Goal: Task Accomplishment & Management: Complete application form

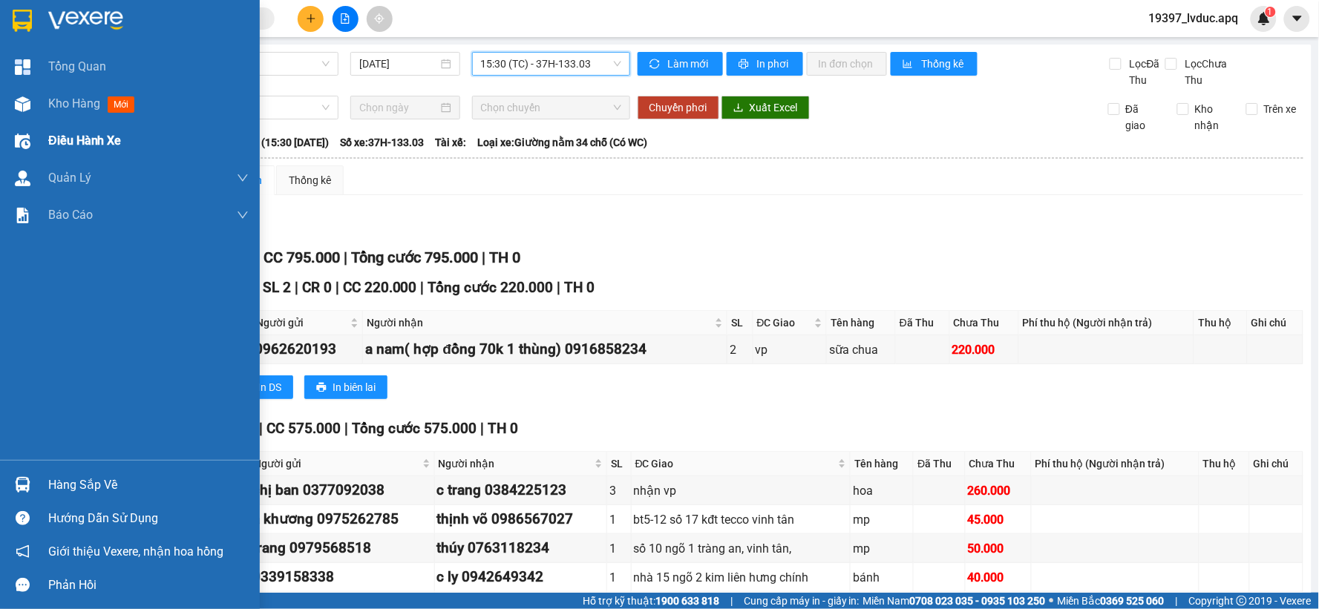
scroll to position [106, 0]
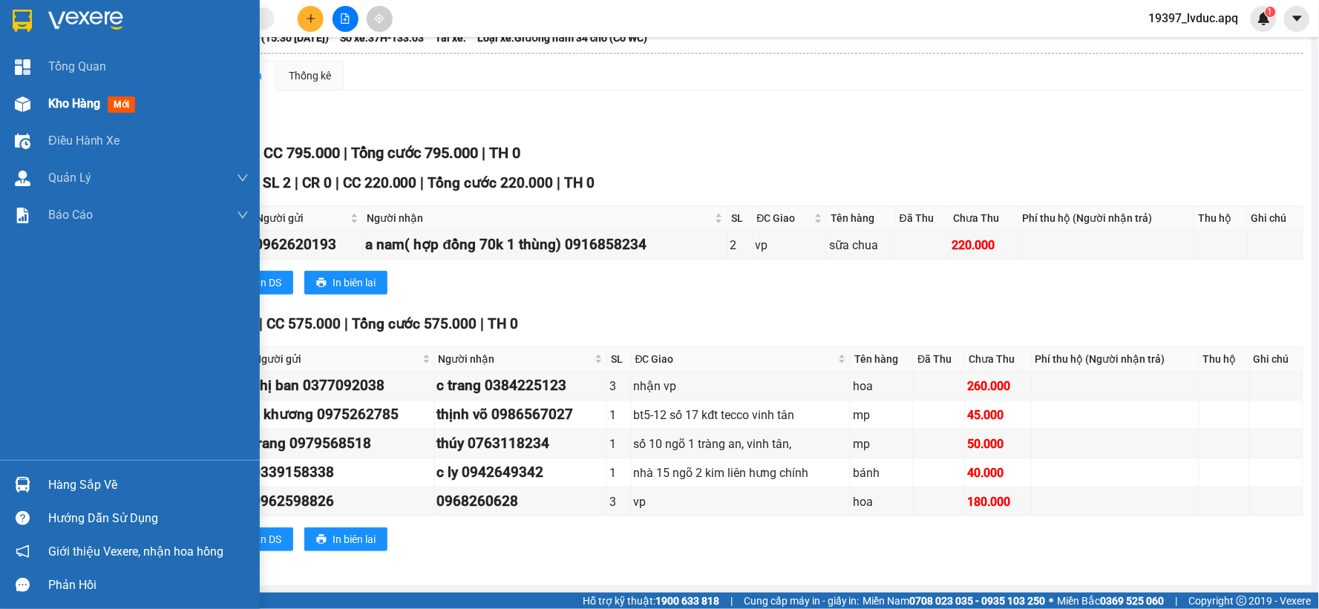
click at [17, 110] on img at bounding box center [23, 105] width 16 height 16
click at [17, 108] on img at bounding box center [23, 105] width 16 height 16
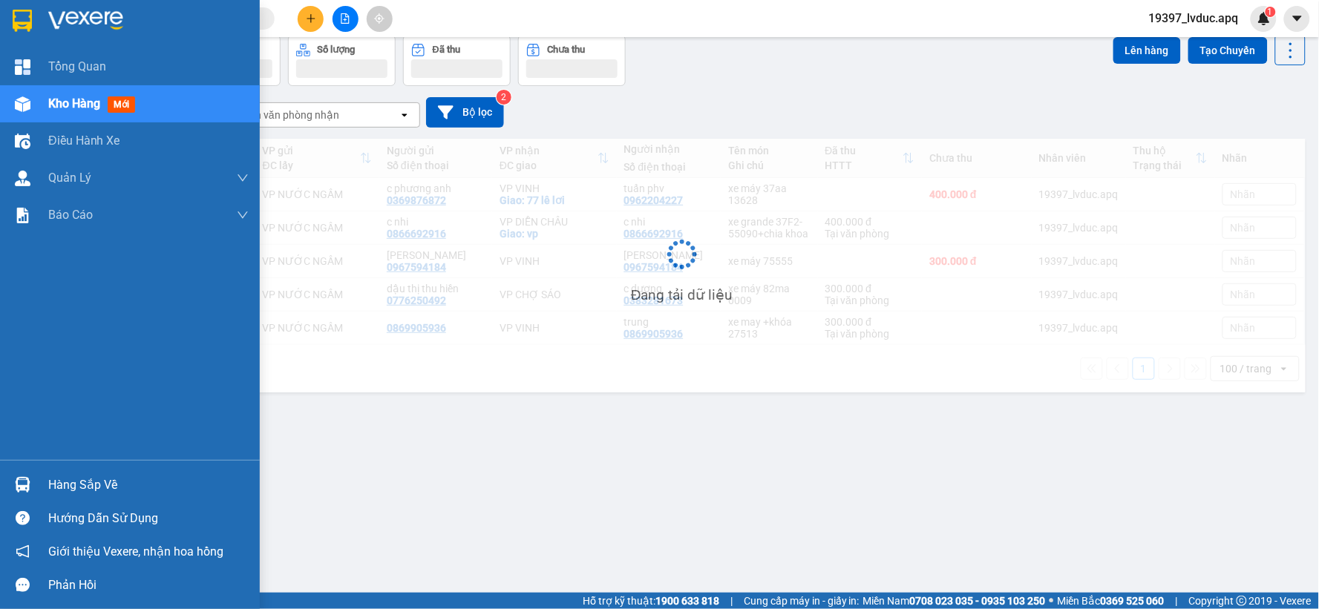
scroll to position [68, 0]
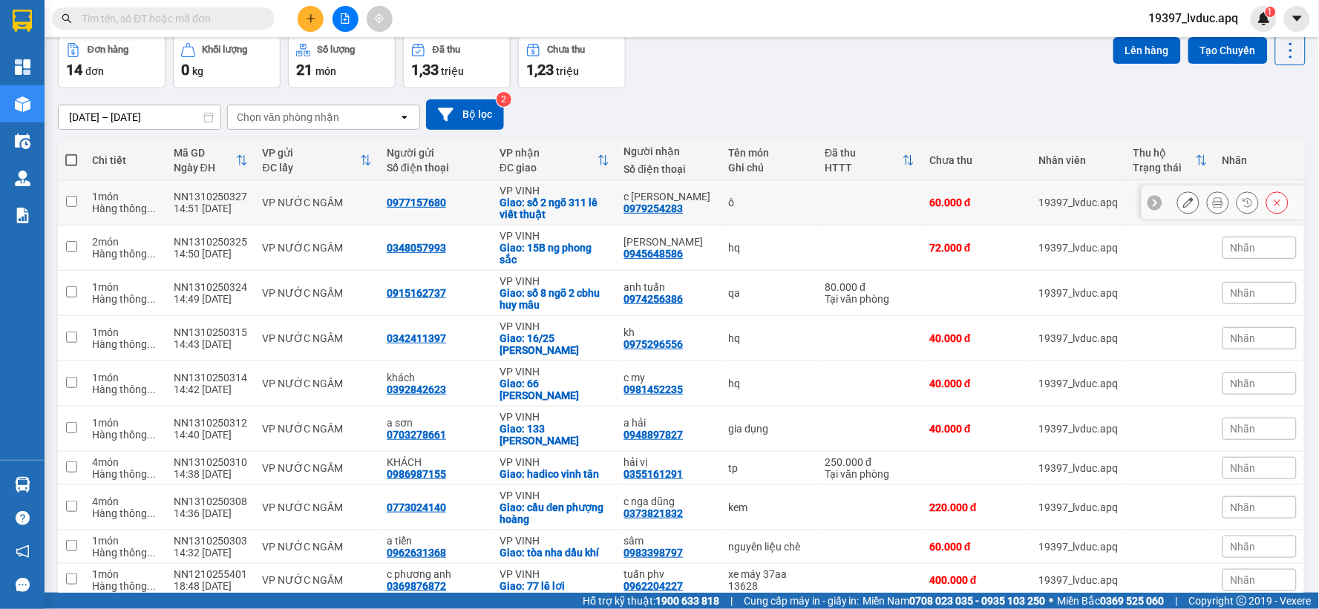
click at [721, 208] on td "ô" at bounding box center [769, 202] width 97 height 45
checkbox input "true"
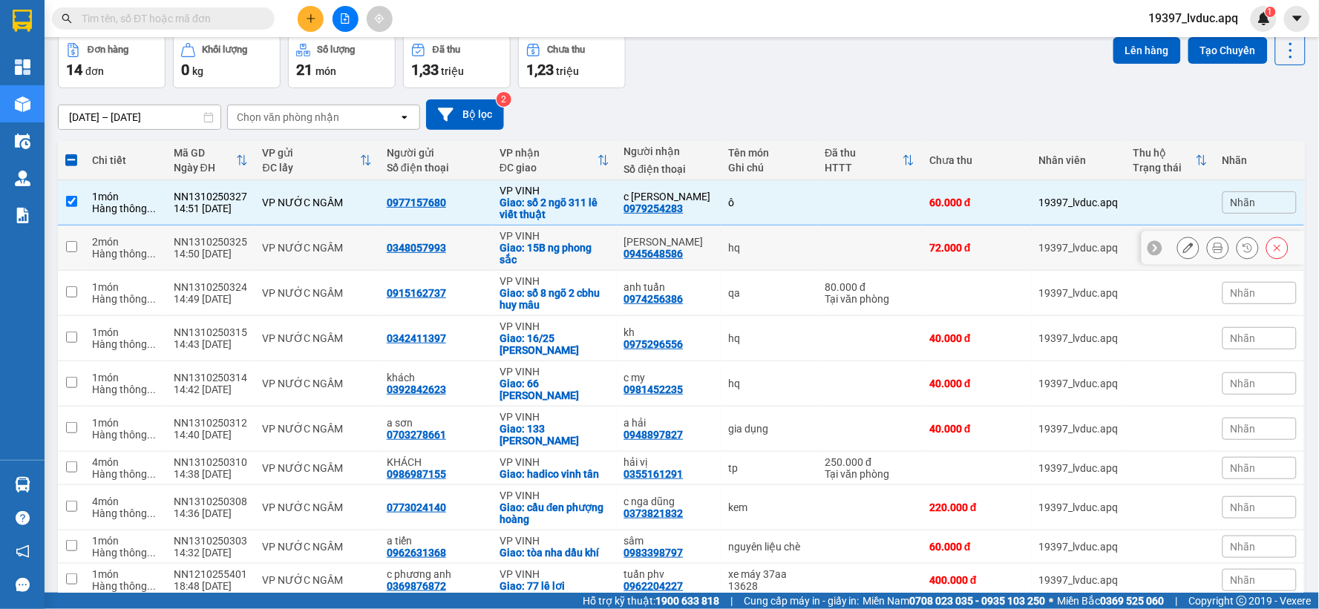
click at [742, 240] on td "hq" at bounding box center [769, 248] width 97 height 45
checkbox input "true"
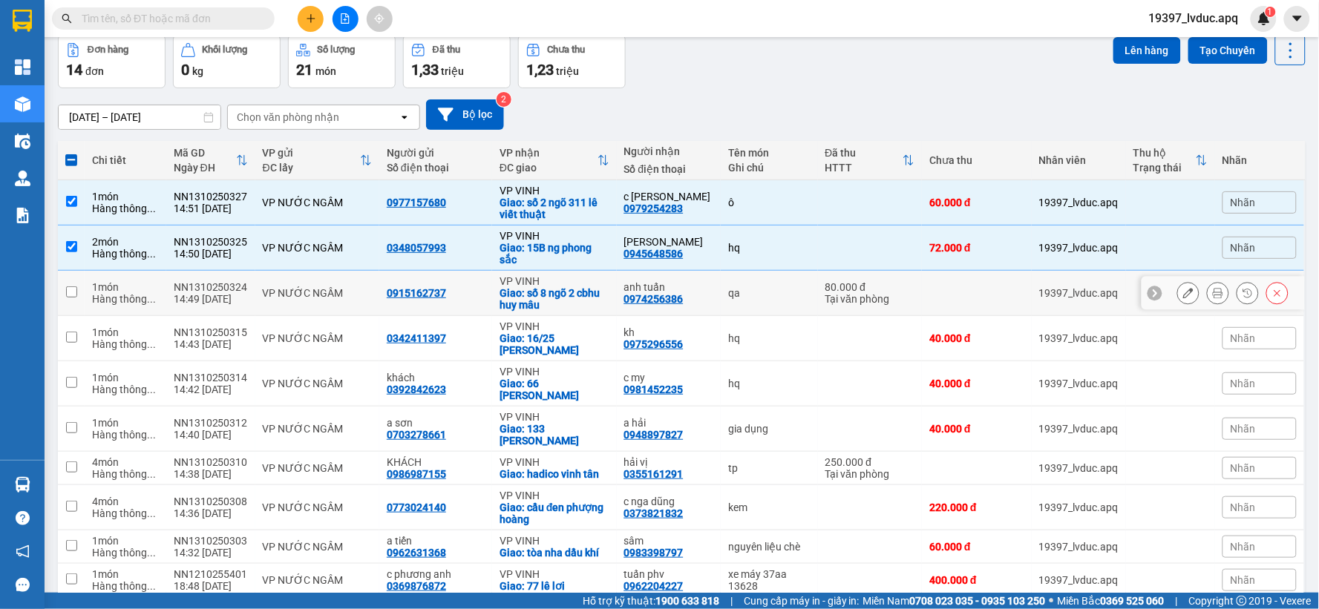
click at [746, 292] on div "qa" at bounding box center [769, 293] width 82 height 12
checkbox input "true"
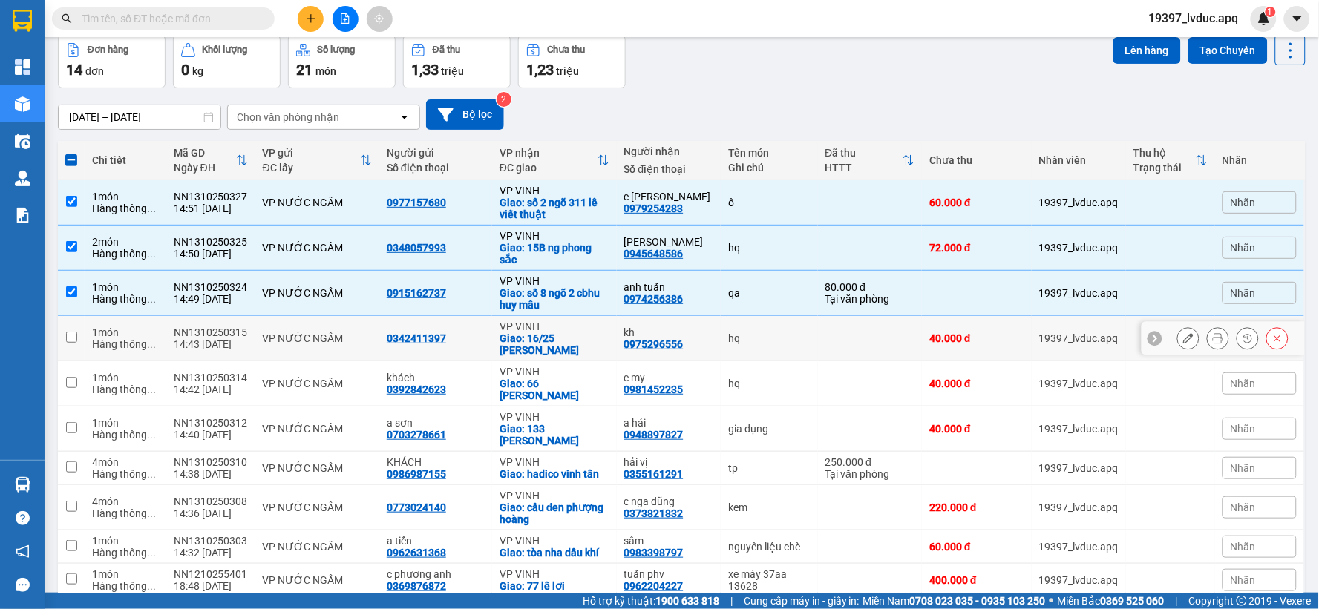
click at [744, 336] on div "hq" at bounding box center [769, 339] width 82 height 12
checkbox input "true"
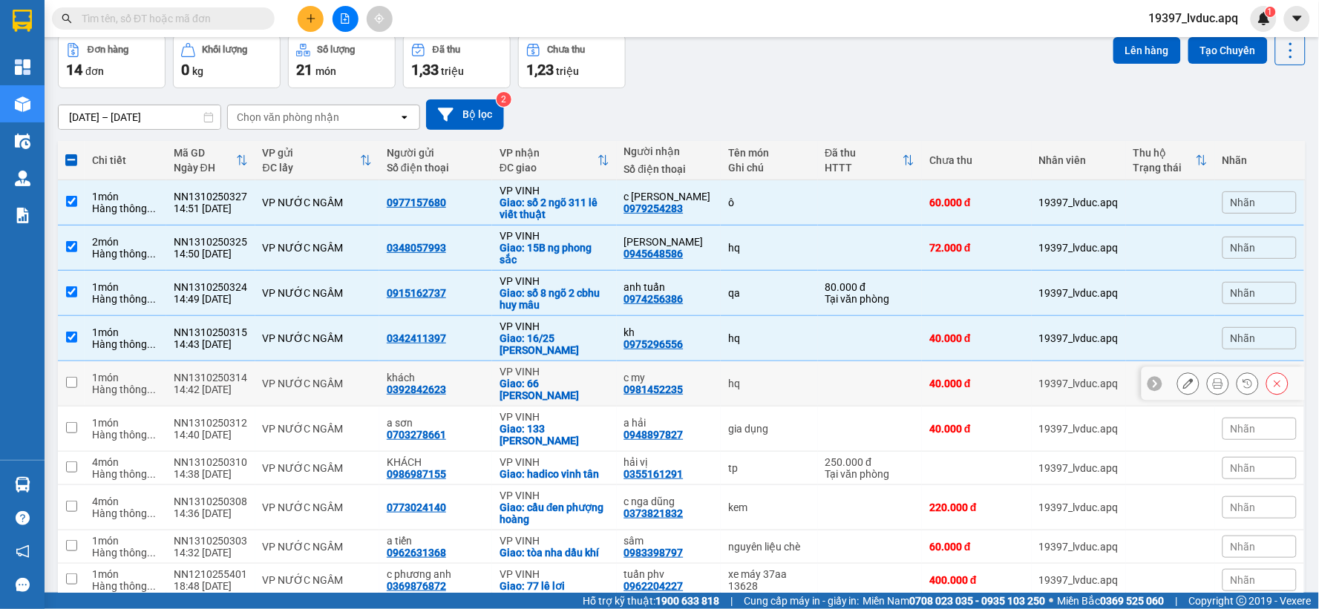
click at [748, 379] on div "hq" at bounding box center [769, 384] width 82 height 12
checkbox input "true"
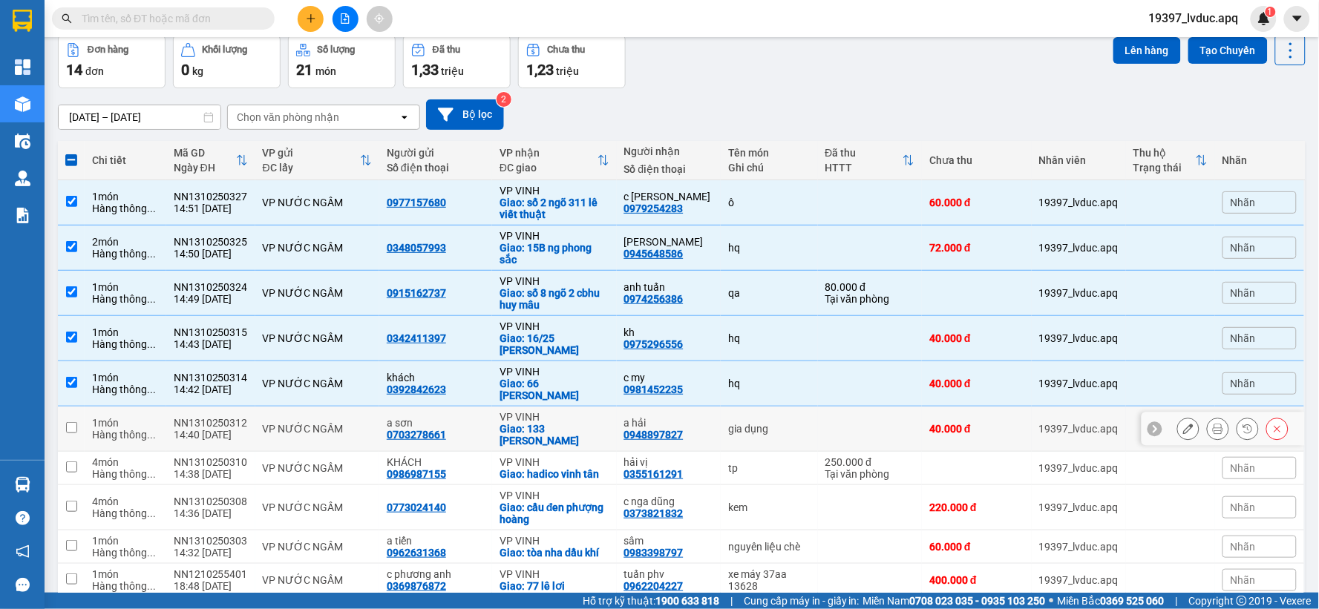
click at [748, 424] on div "gia dụng" at bounding box center [769, 429] width 82 height 12
checkbox input "true"
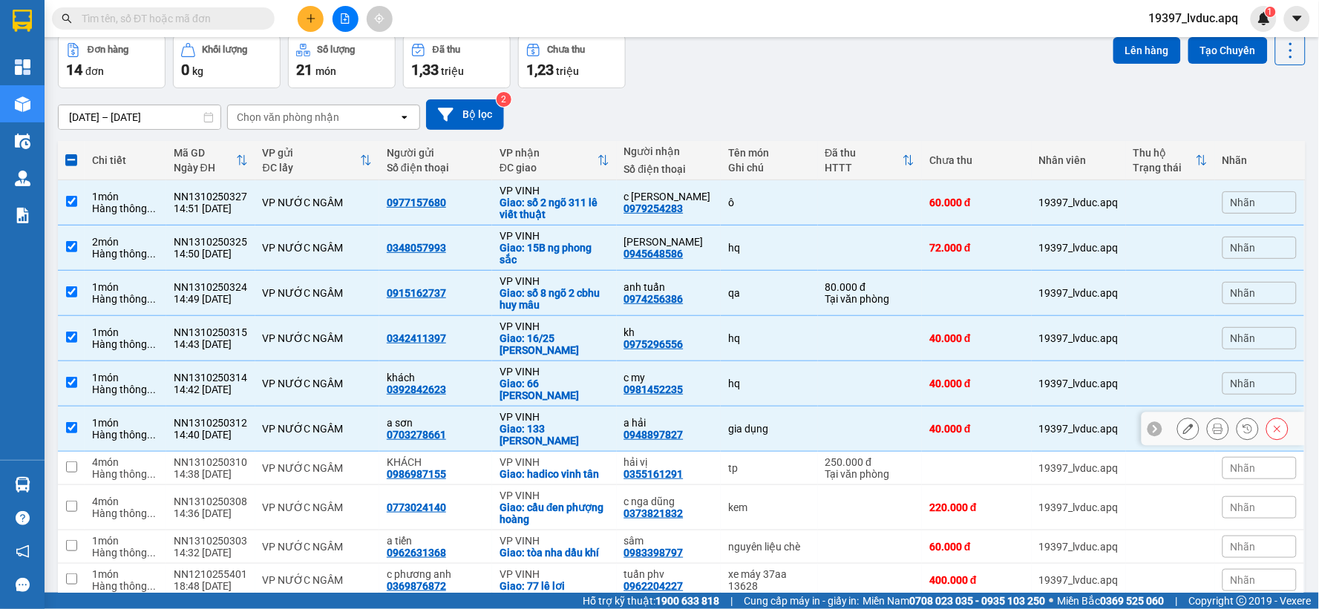
scroll to position [233, 0]
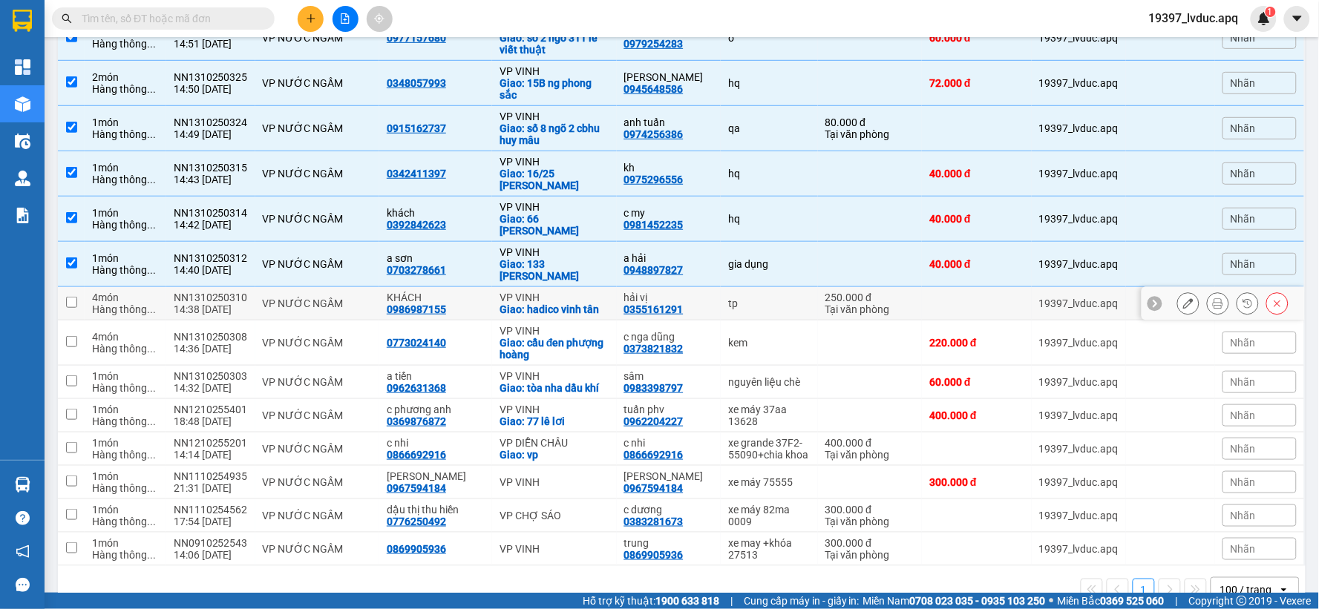
click at [763, 308] on div "tp" at bounding box center [769, 304] width 82 height 12
checkbox input "true"
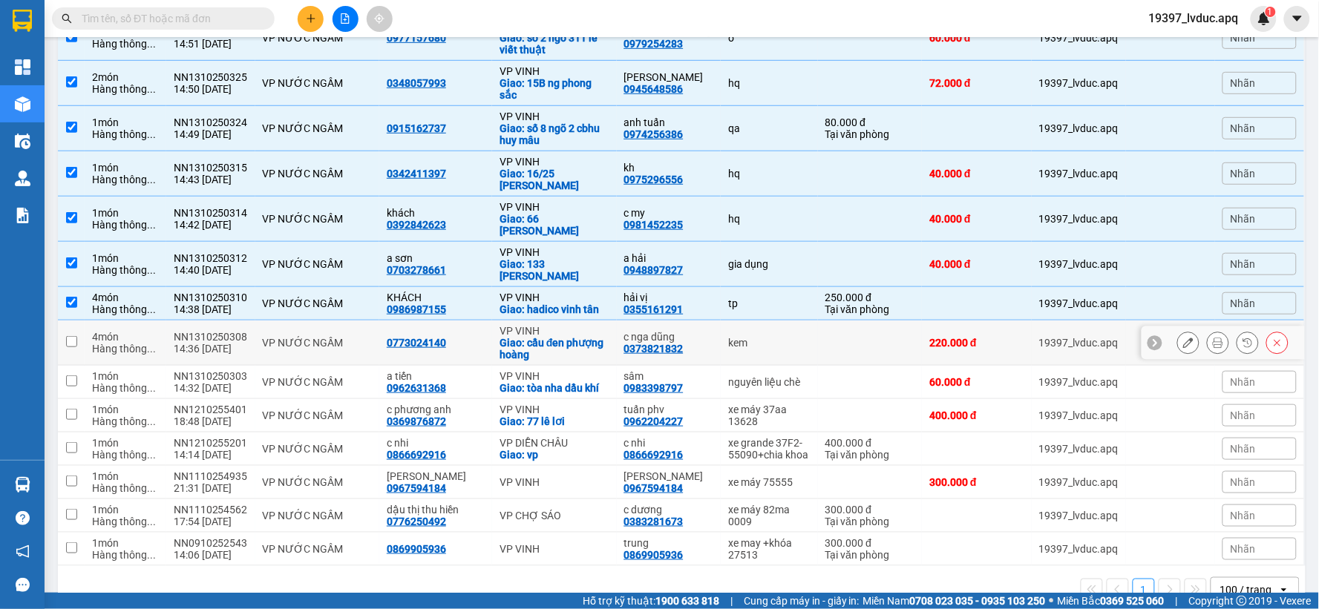
click at [776, 362] on td "kem" at bounding box center [769, 343] width 97 height 45
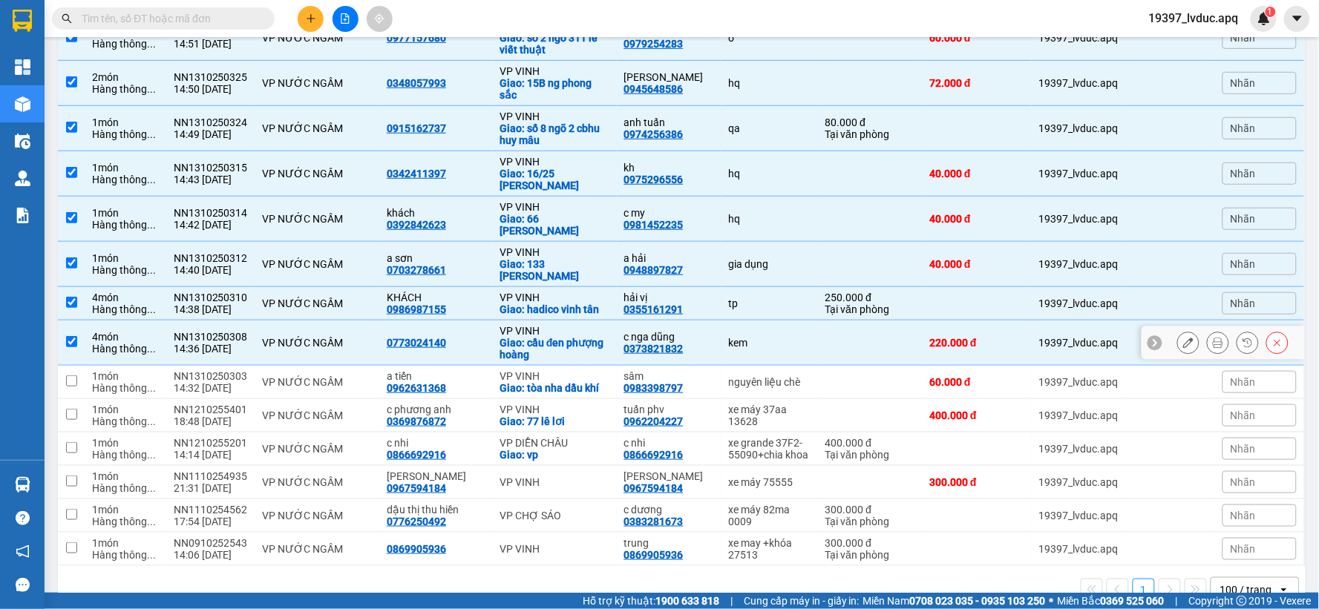
checkbox input "true"
click at [820, 390] on td at bounding box center [870, 382] width 105 height 33
checkbox input "true"
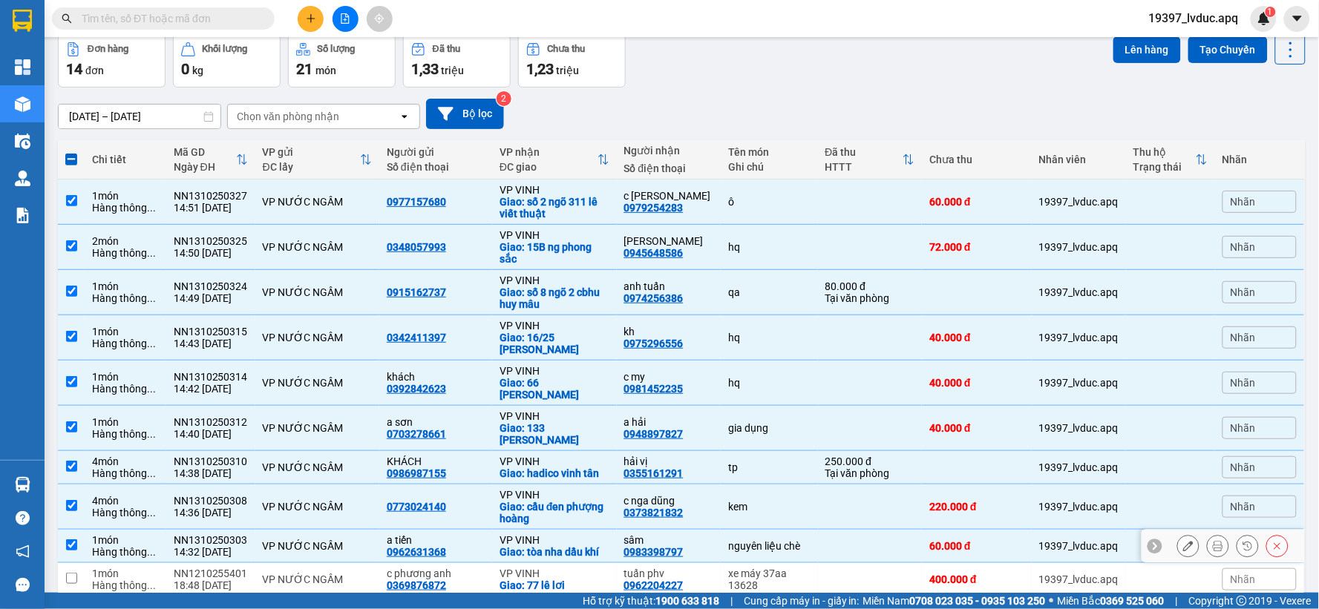
scroll to position [68, 0]
click at [1130, 50] on button "Lên hàng" at bounding box center [1148, 50] width 68 height 27
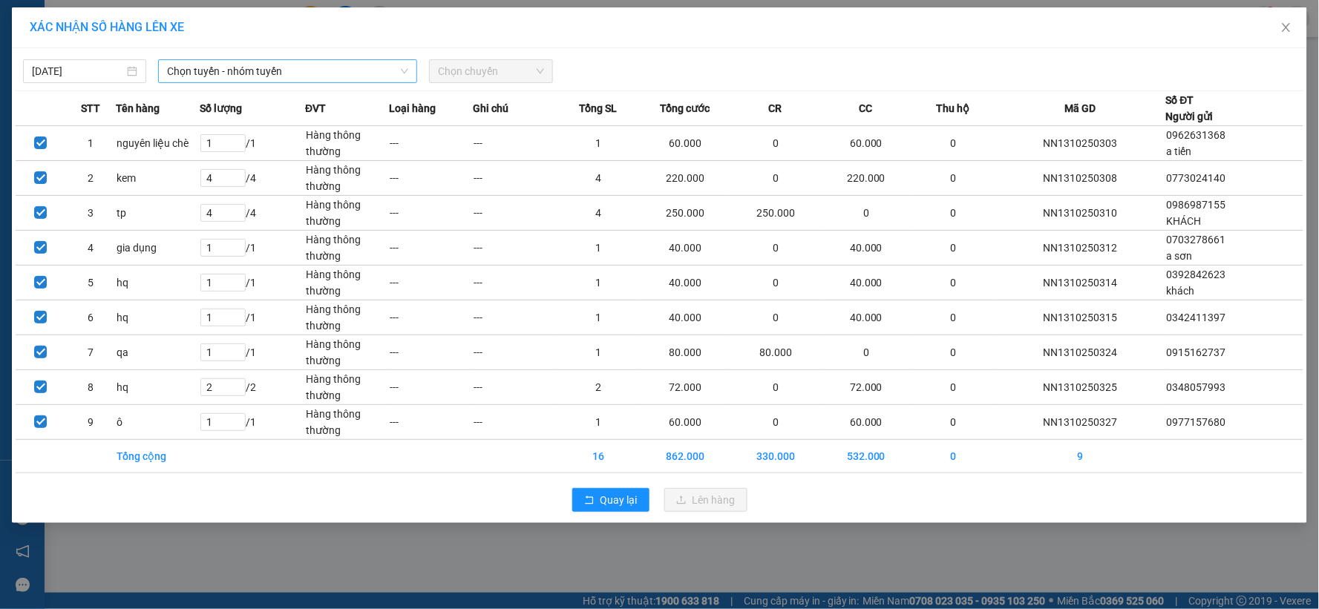
click at [292, 72] on span "Chọn tuyến - nhóm tuyến" at bounding box center [287, 71] width 241 height 22
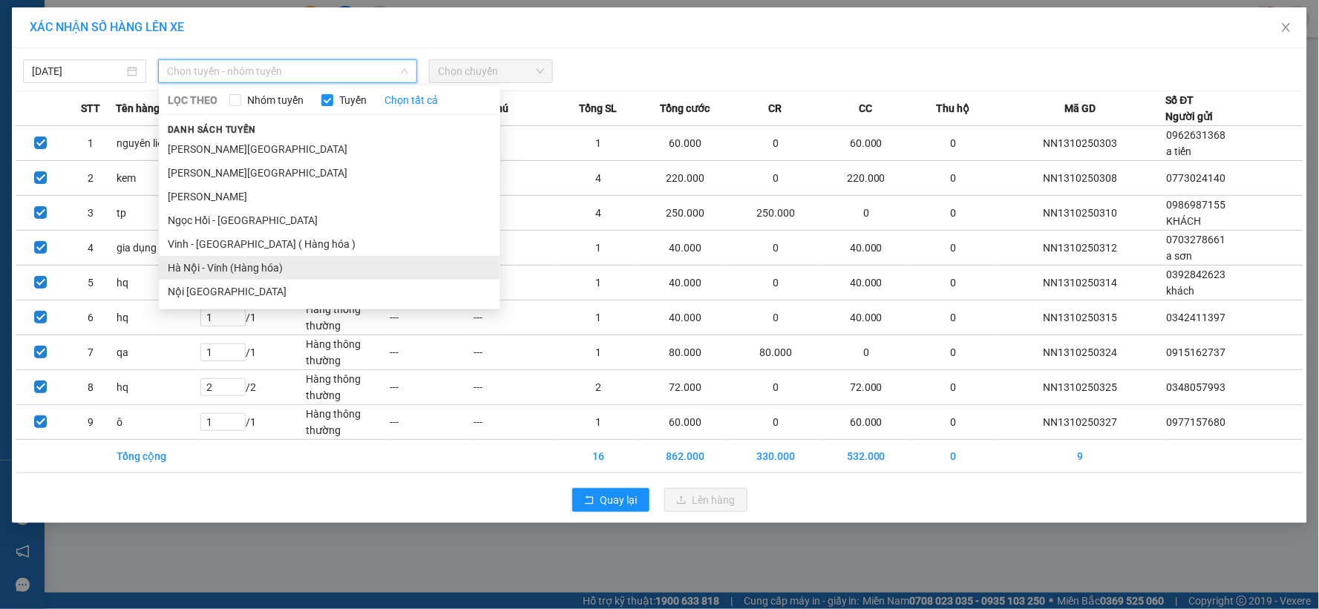
click at [290, 267] on li "Hà Nội - Vinh (Hàng hóa)" at bounding box center [329, 268] width 341 height 24
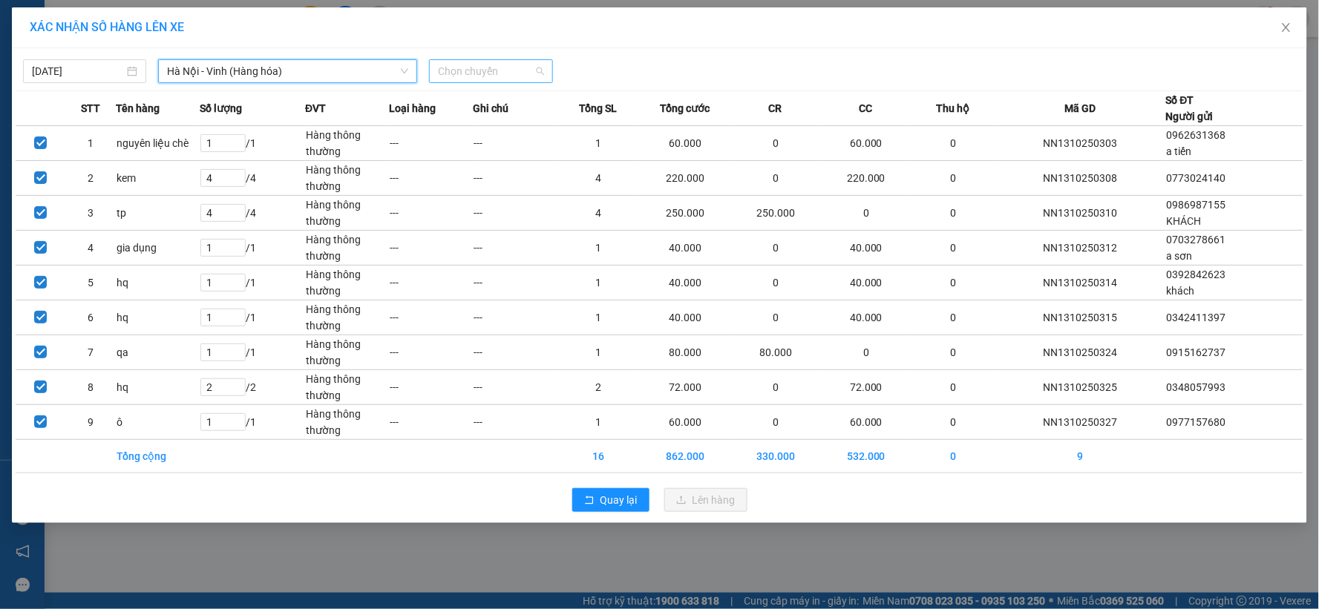
click at [474, 71] on span "Chọn chuyến" at bounding box center [490, 71] width 105 height 22
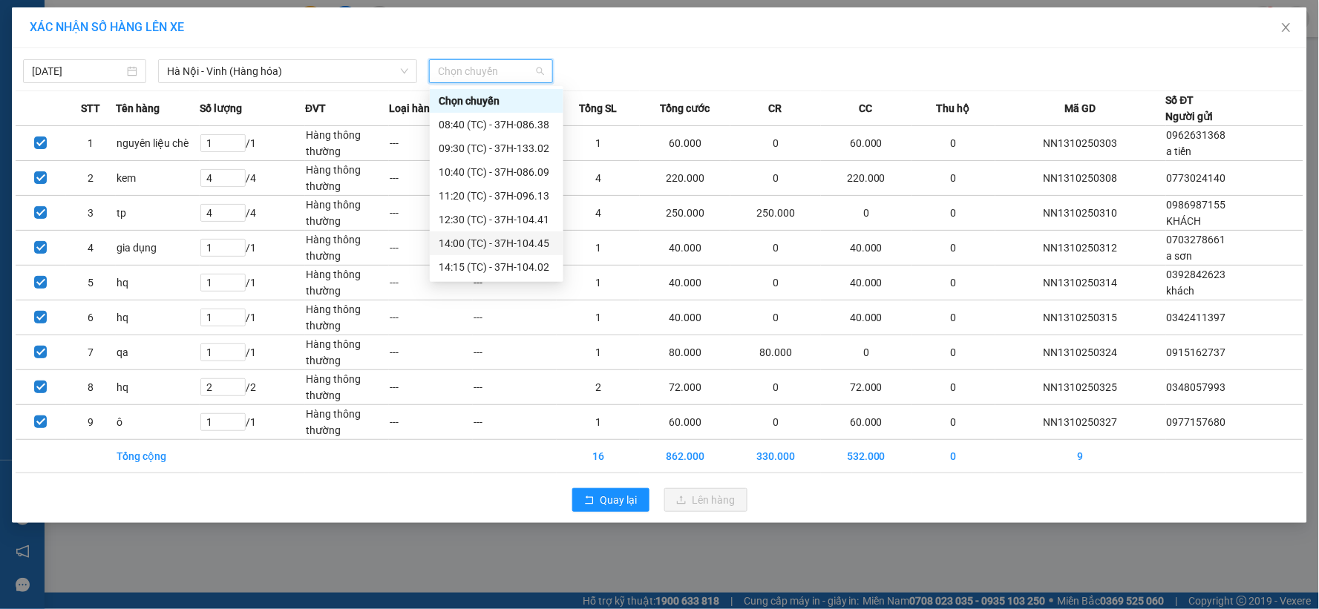
scroll to position [24, 0]
click at [518, 263] on div "15:30 (TC) - 37H-133.03" at bounding box center [497, 267] width 116 height 16
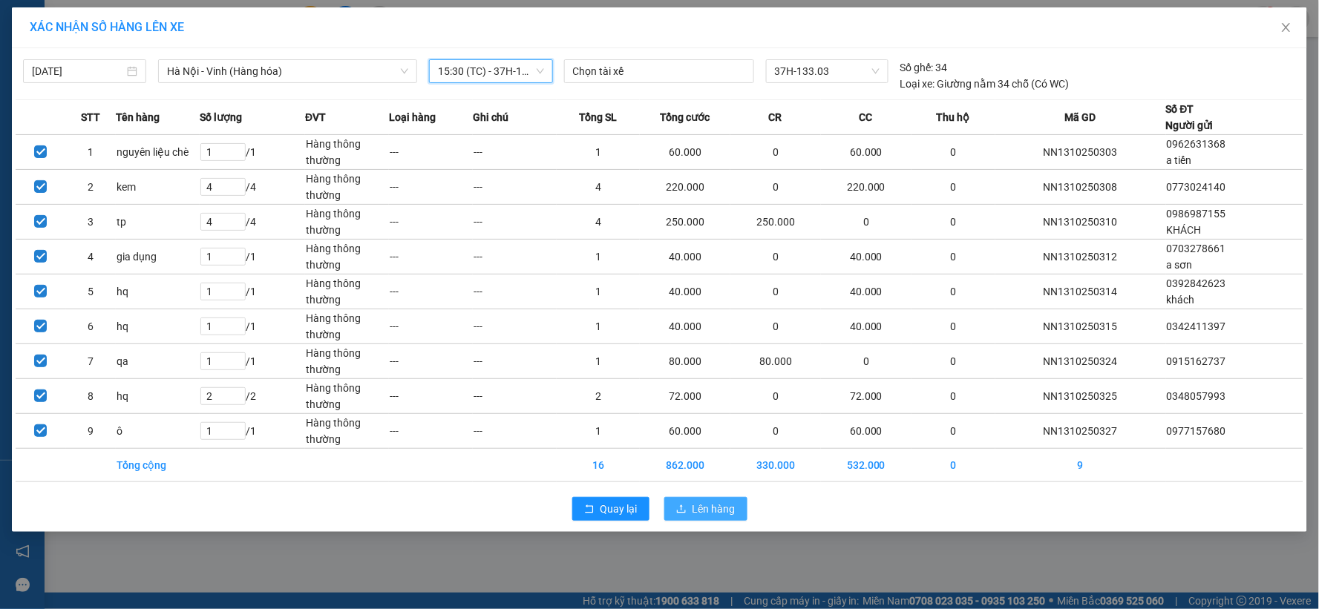
click at [691, 509] on button "Lên hàng" at bounding box center [705, 509] width 83 height 24
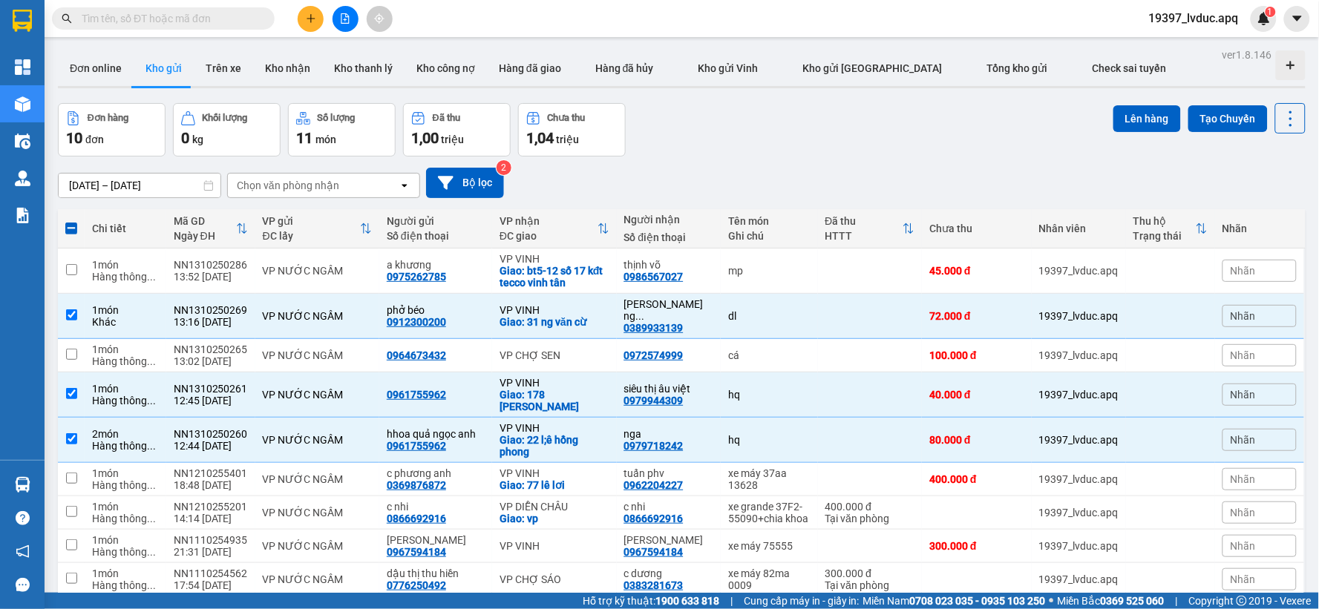
scroll to position [68, 0]
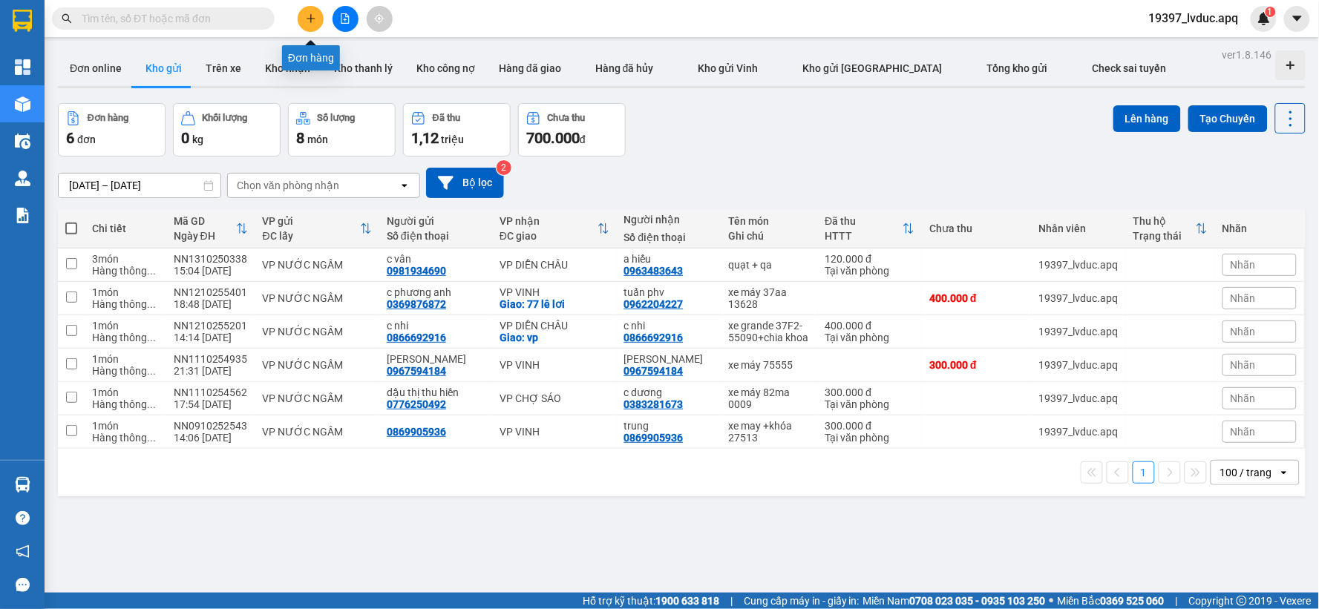
click at [305, 25] on button at bounding box center [311, 19] width 26 height 26
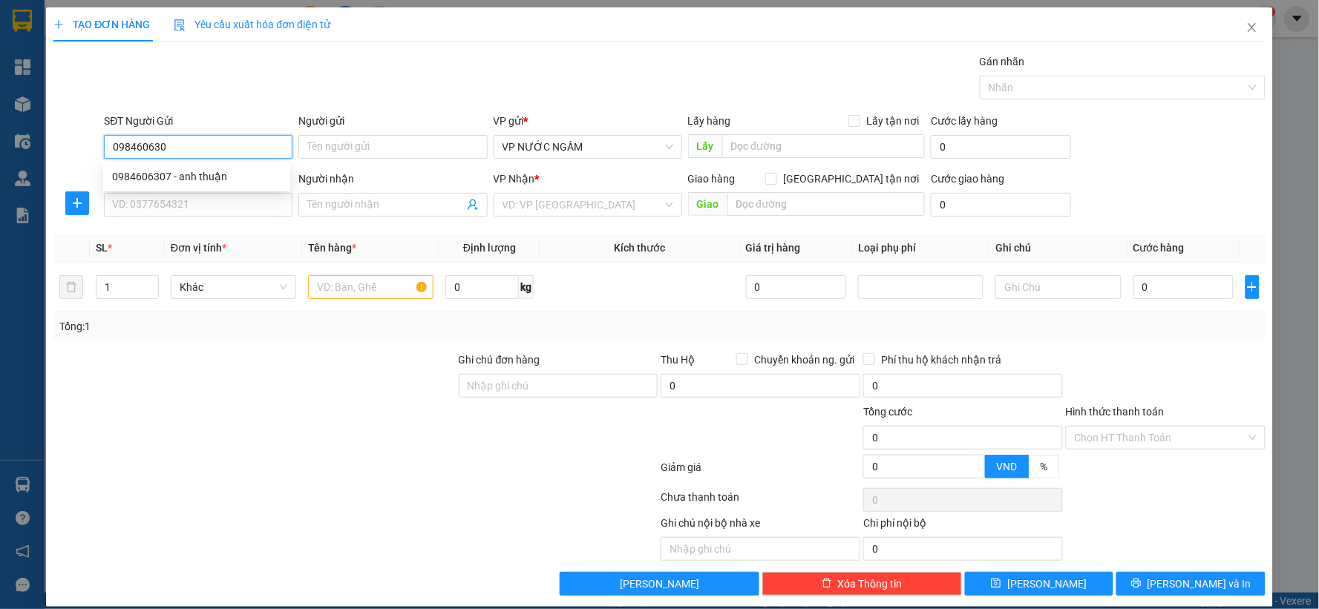
type input "0984606307"
click at [251, 173] on div "0984606307 - anh thuận" at bounding box center [196, 177] width 169 height 16
type input "anh thuận"
type input "0984606307"
click at [238, 202] on input "SĐT Người Nhận" at bounding box center [198, 205] width 189 height 24
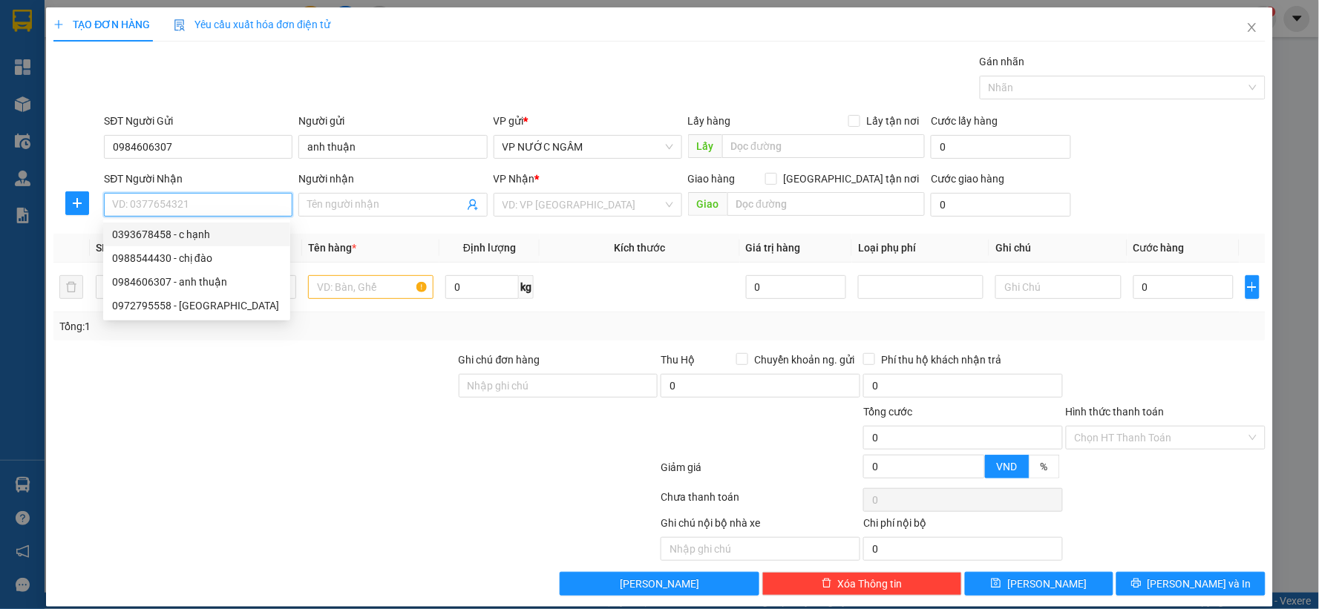
click at [209, 231] on div "0393678458 - c hạnh" at bounding box center [196, 234] width 169 height 16
type input "0393678458"
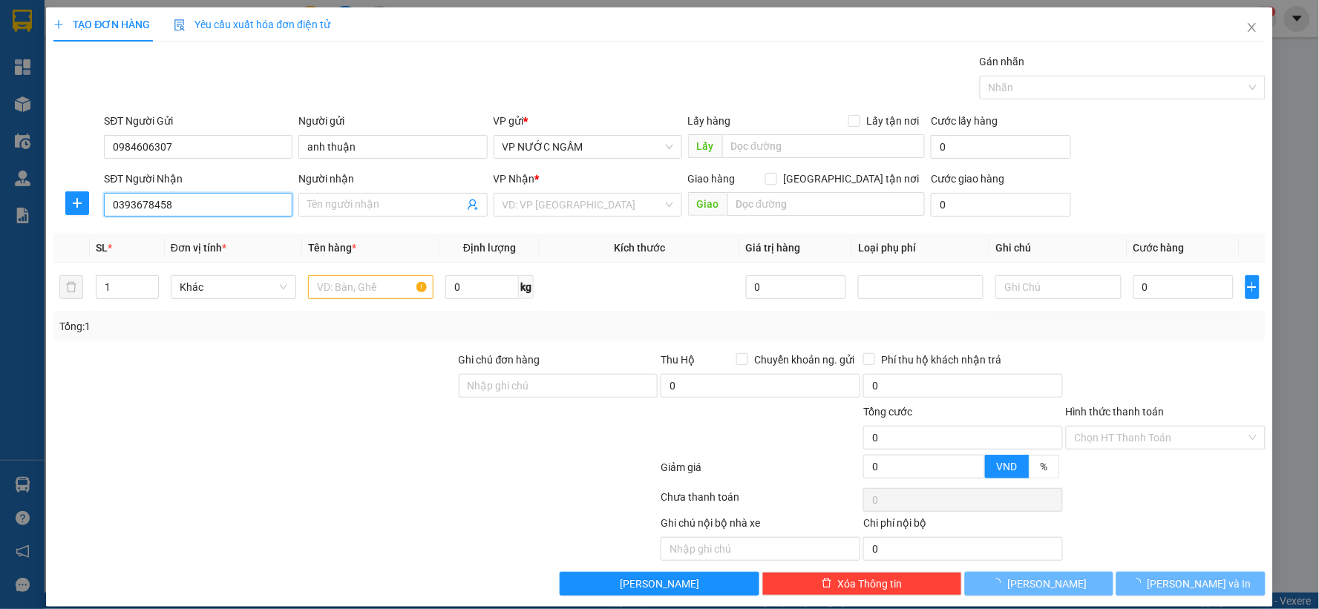
type input "c hạnh"
checkbox input "true"
type input "k3 vinh hưng"
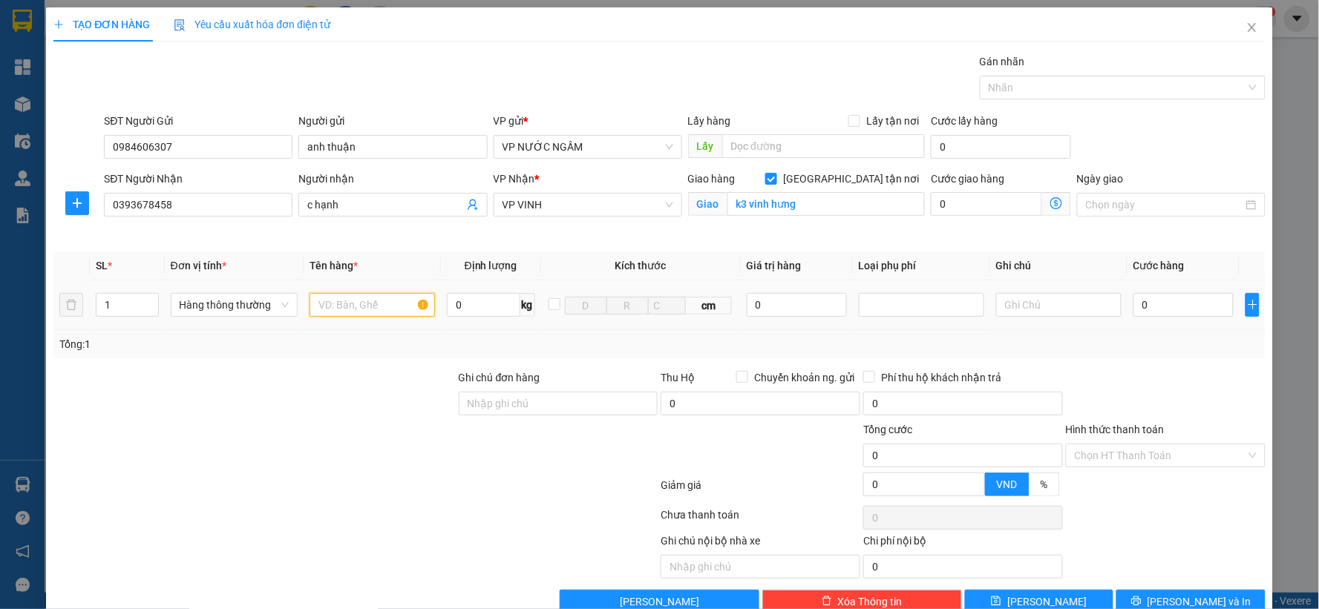
click at [344, 303] on input "text" at bounding box center [372, 305] width 125 height 24
type input "thuốc"
click at [1164, 298] on input "0" at bounding box center [1184, 305] width 100 height 24
type input "5"
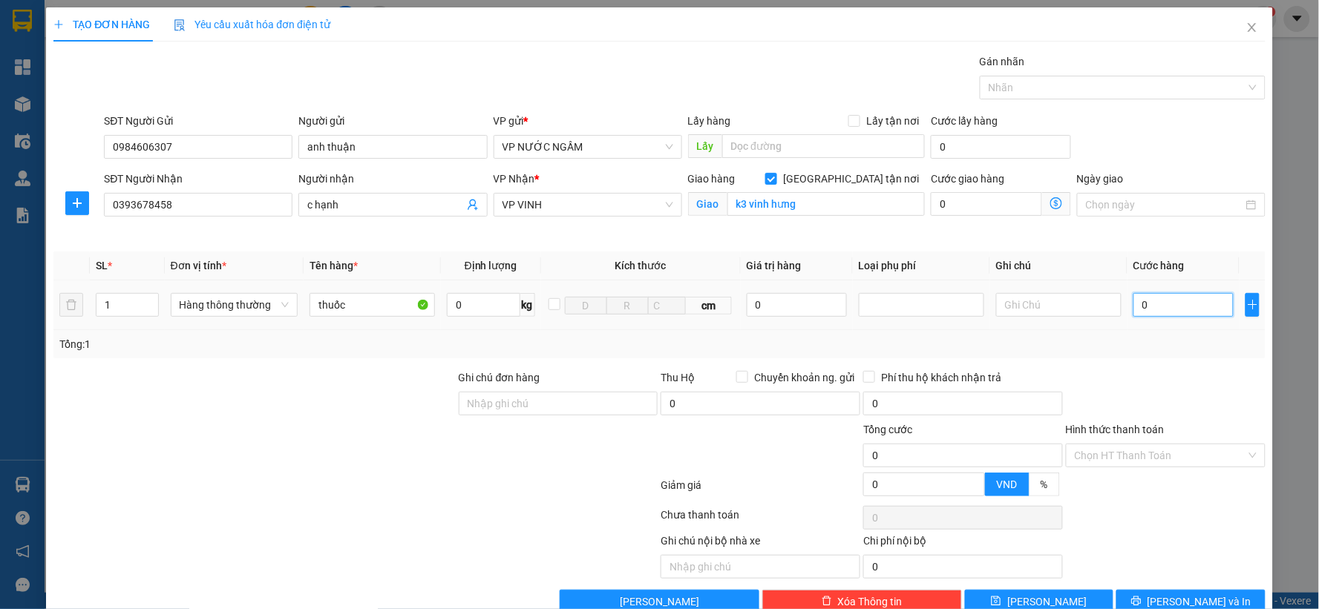
type input "5"
type input "50"
type input "50.000"
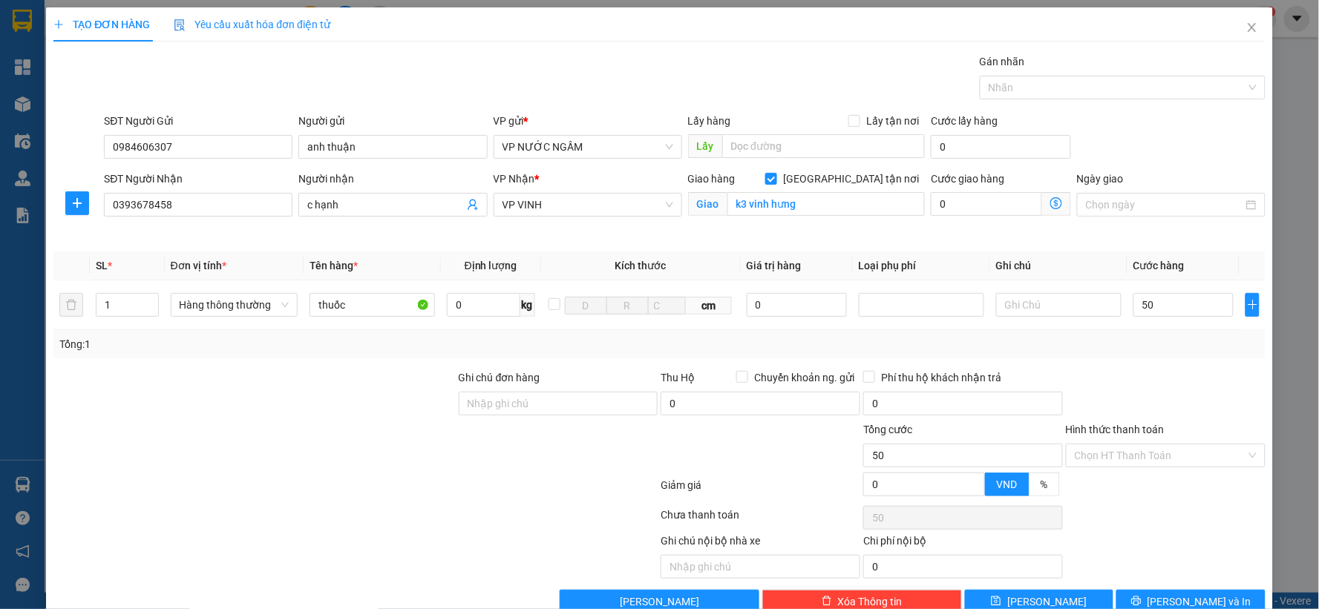
type input "50.000"
click at [1143, 396] on div at bounding box center [1166, 396] width 203 height 52
click at [1155, 449] on input "Hình thức thanh toán" at bounding box center [1160, 456] width 171 height 22
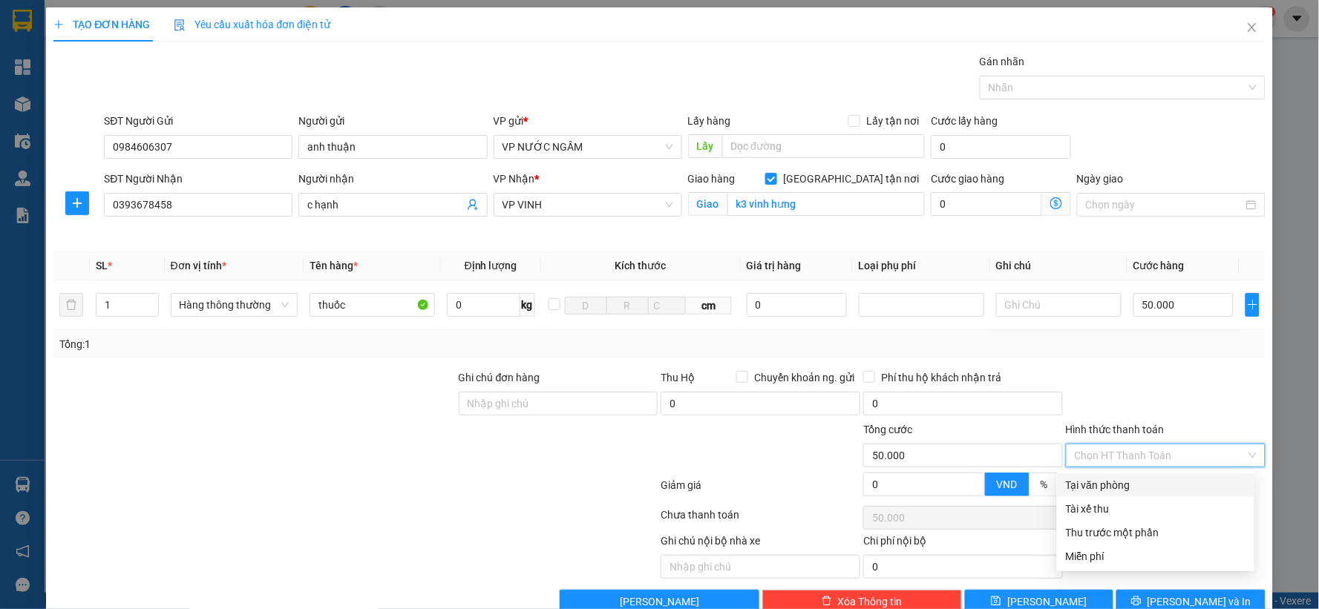
click at [1141, 483] on div "Tại văn phòng" at bounding box center [1156, 485] width 180 height 16
type input "0"
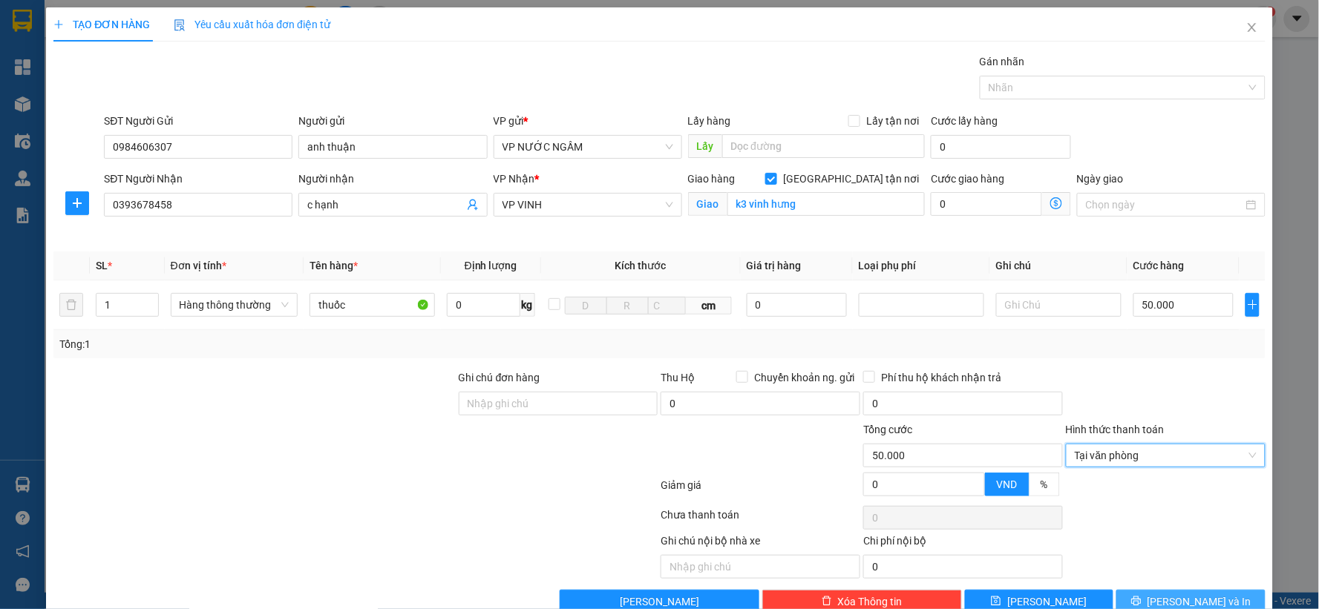
click at [1152, 592] on button "[PERSON_NAME] và In" at bounding box center [1191, 602] width 149 height 24
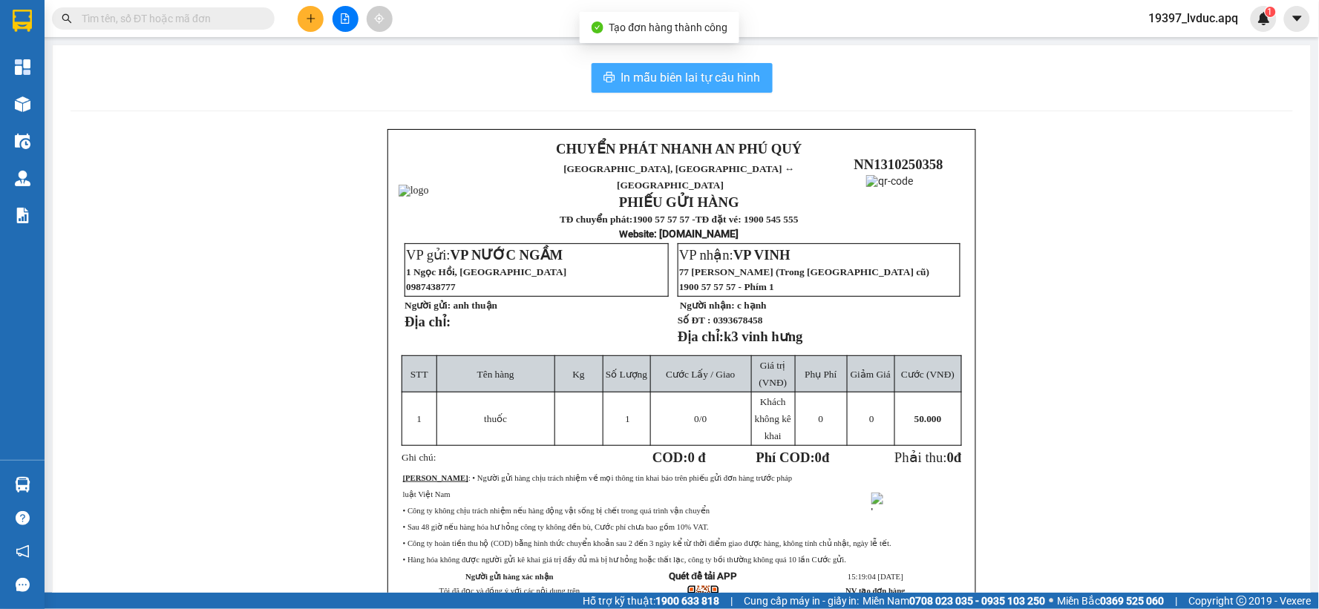
click at [687, 72] on span "In mẫu biên lai tự cấu hình" at bounding box center [691, 77] width 140 height 19
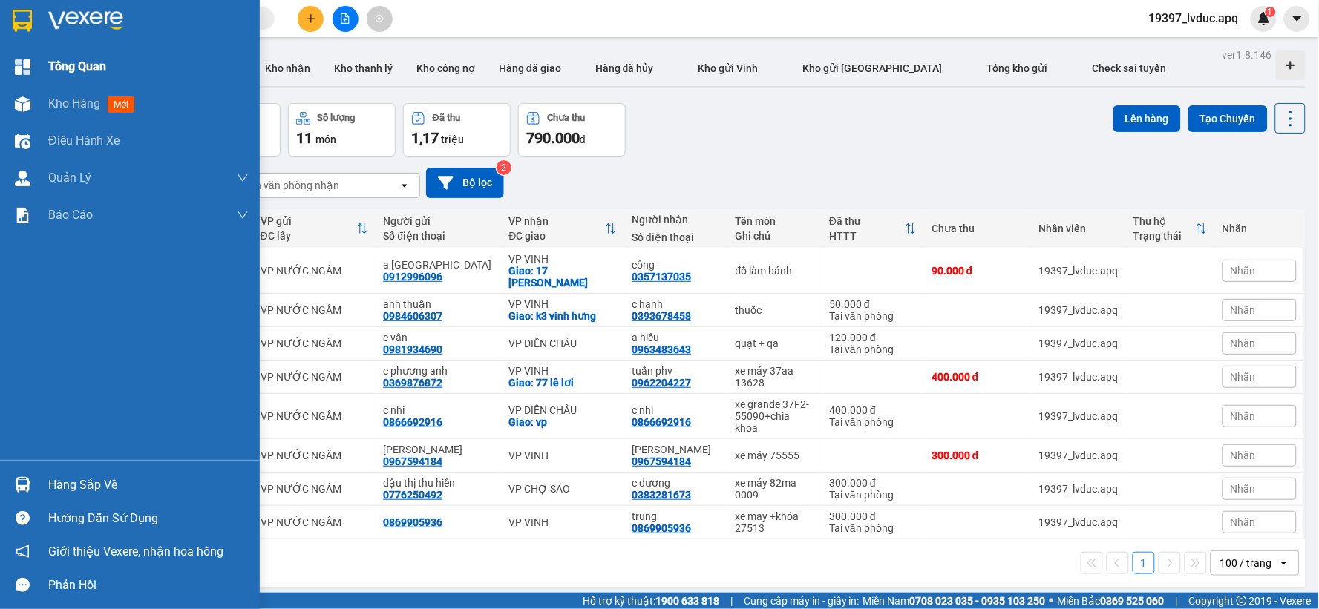
click at [33, 68] on div at bounding box center [23, 67] width 26 height 26
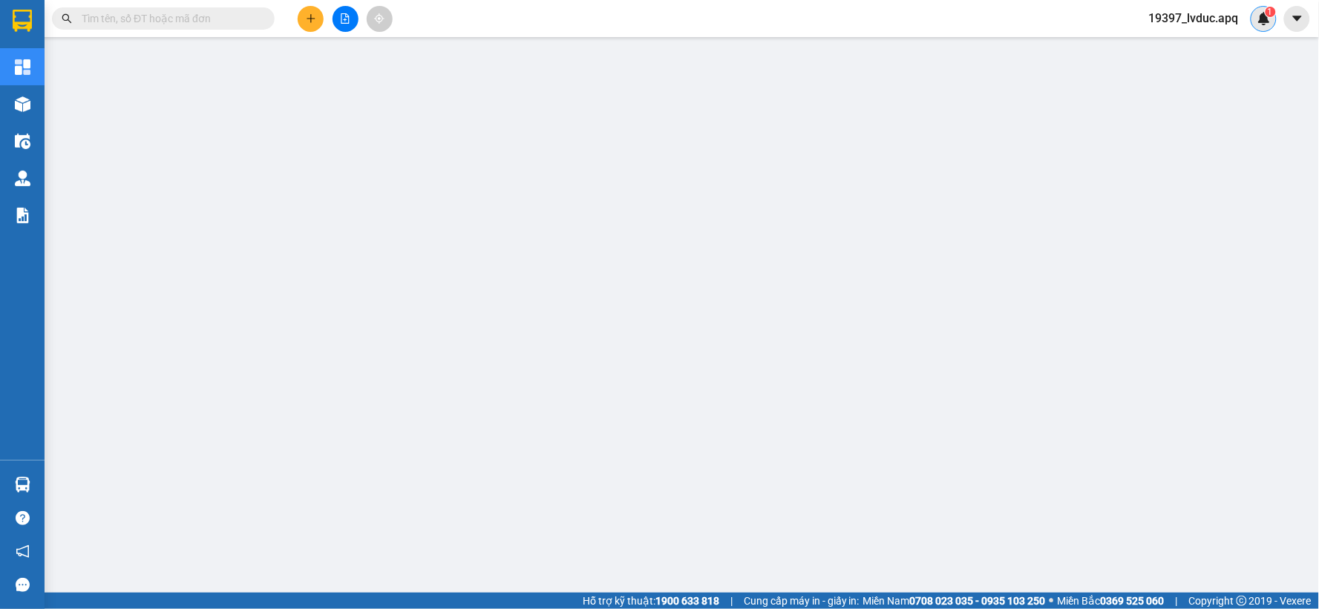
click at [1271, 16] on span "1" at bounding box center [1270, 12] width 5 height 10
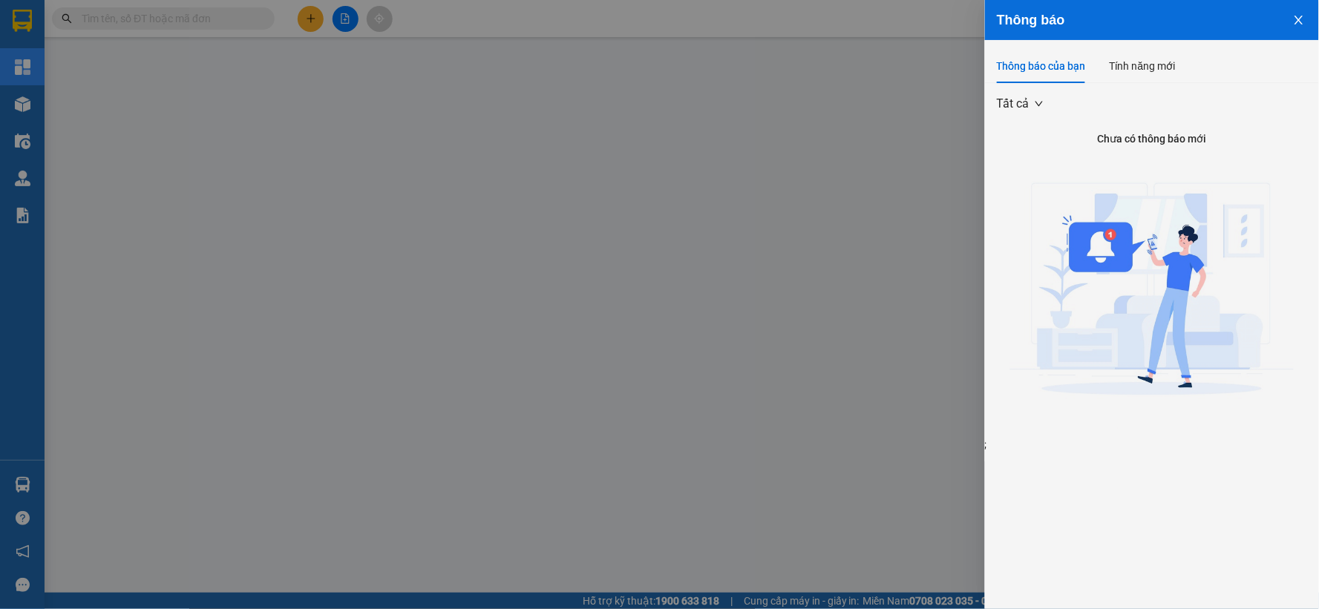
click at [790, 62] on div at bounding box center [659, 304] width 1319 height 609
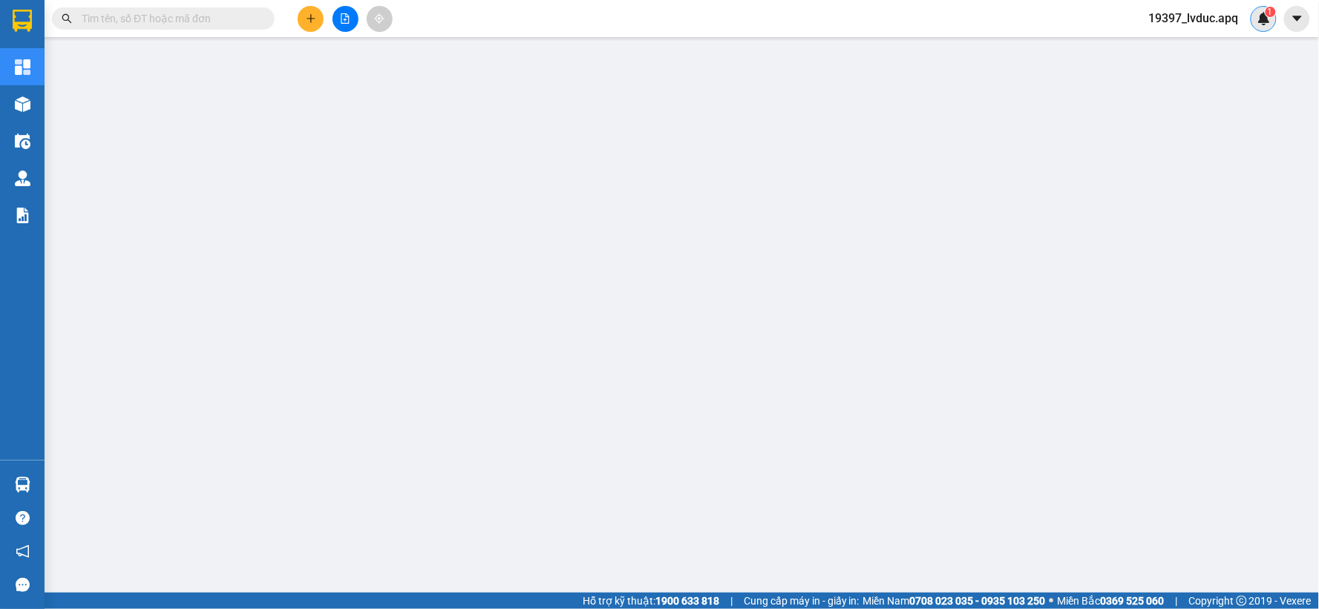
click at [1256, 24] on div "1" at bounding box center [1264, 19] width 26 height 26
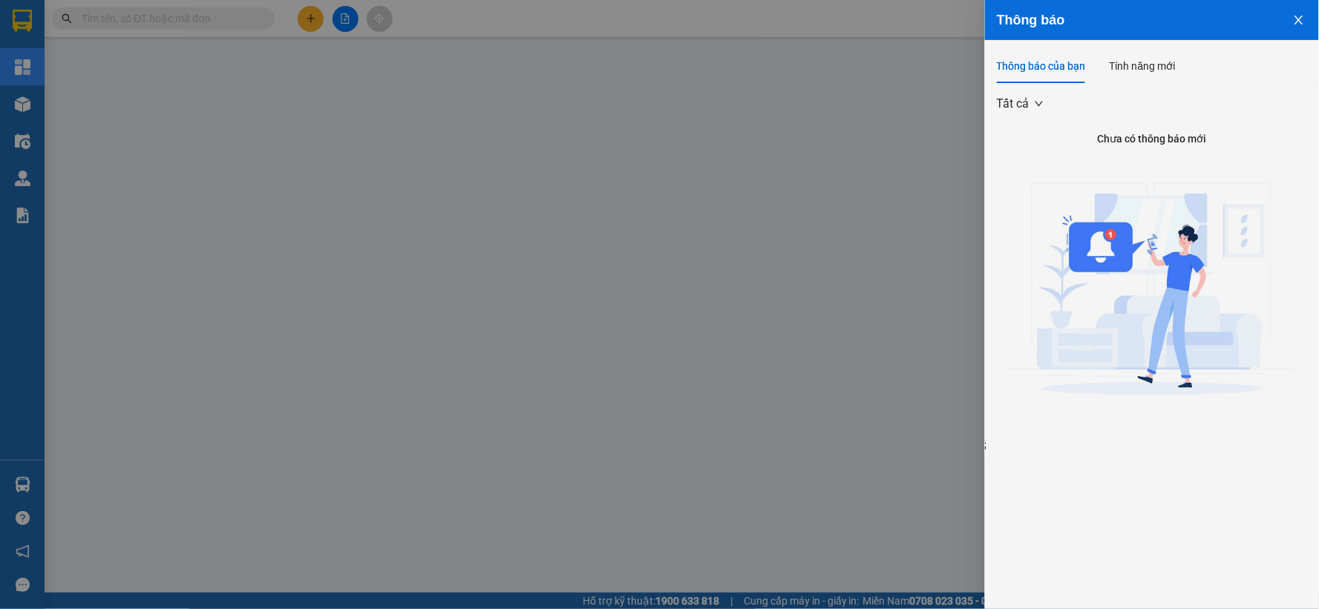
click at [404, 432] on div at bounding box center [659, 304] width 1319 height 609
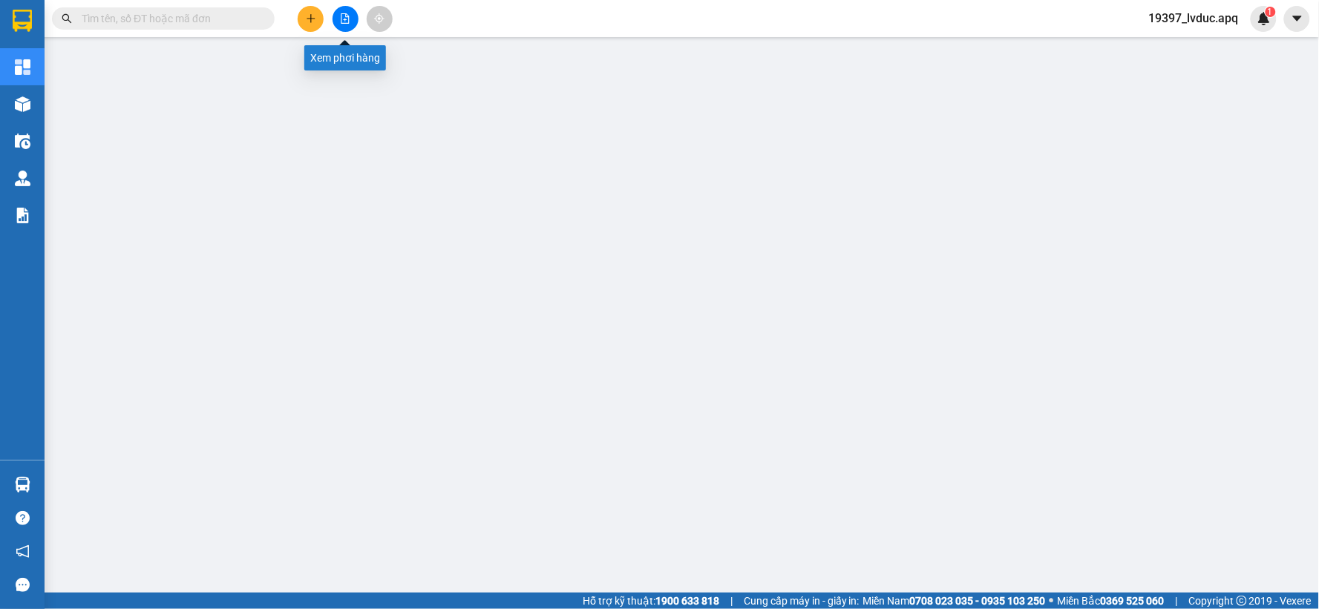
click at [340, 20] on icon "file-add" at bounding box center [345, 18] width 10 height 10
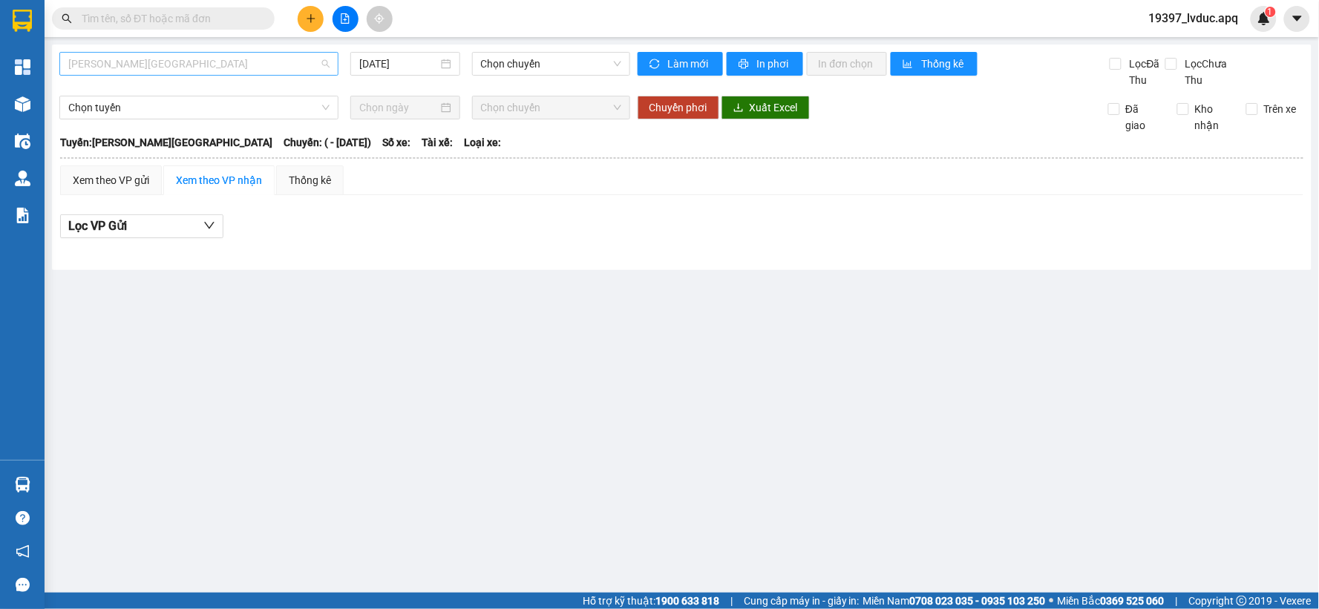
click at [235, 65] on span "[PERSON_NAME][GEOGRAPHIC_DATA]" at bounding box center [198, 64] width 261 height 22
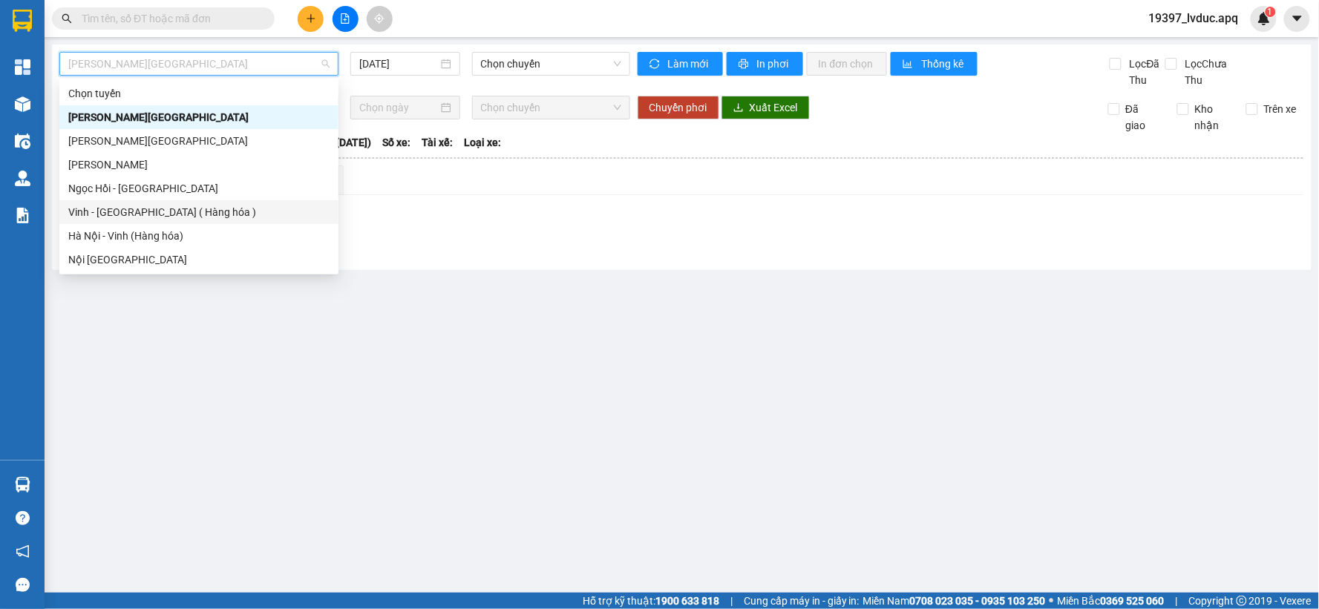
drag, startPoint x: 212, startPoint y: 209, endPoint x: 474, endPoint y: 92, distance: 286.1
click at [214, 208] on div "Vinh - [GEOGRAPHIC_DATA] ( Hàng hóa )" at bounding box center [198, 212] width 261 height 16
type input "[DATE]"
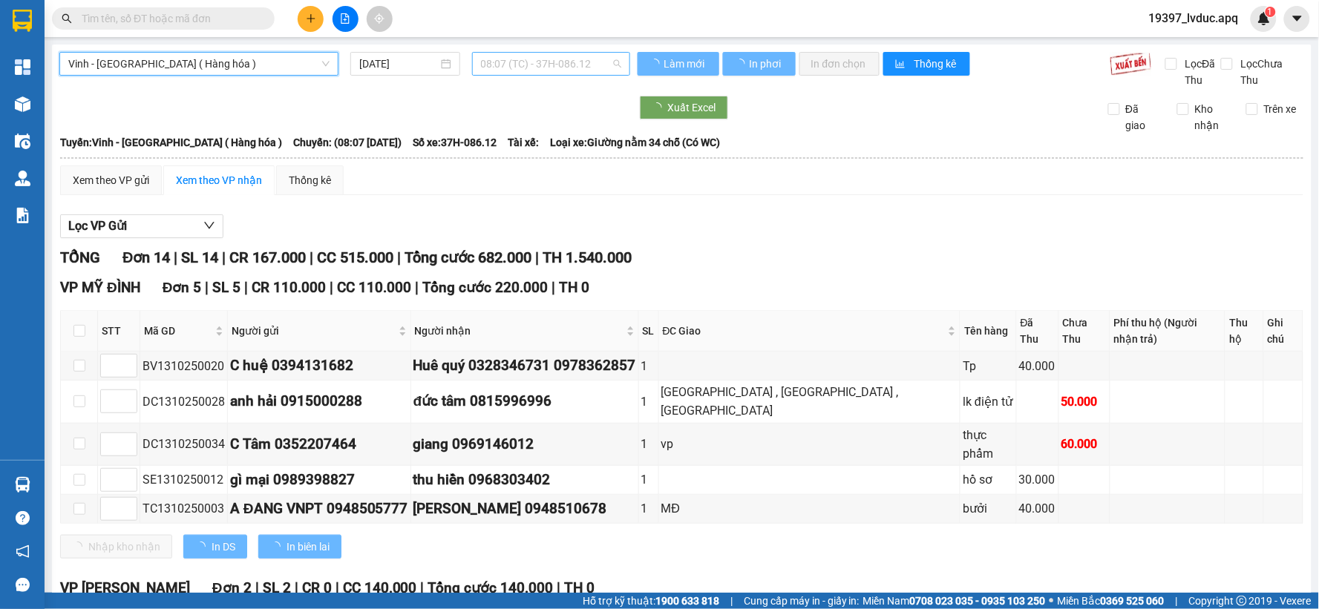
click at [532, 63] on span "08:07 (TC) - 37H-086.12" at bounding box center [551, 64] width 140 height 22
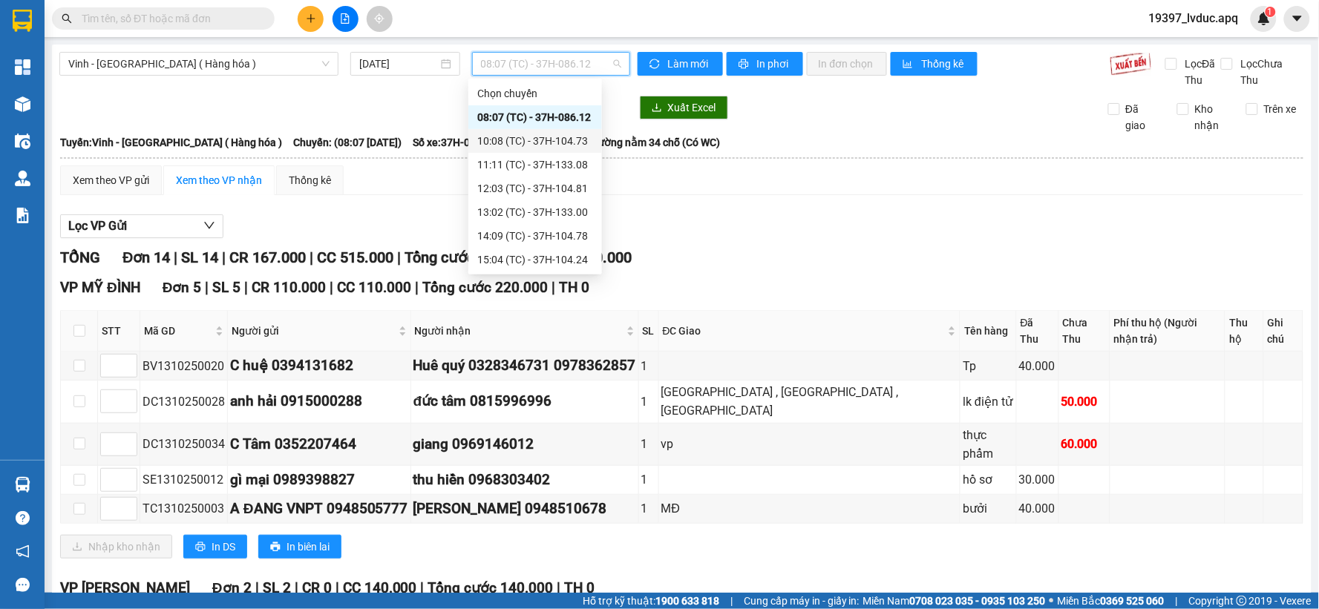
click at [535, 139] on div "10:08 (TC) - 37H-104.73" at bounding box center [535, 141] width 116 height 16
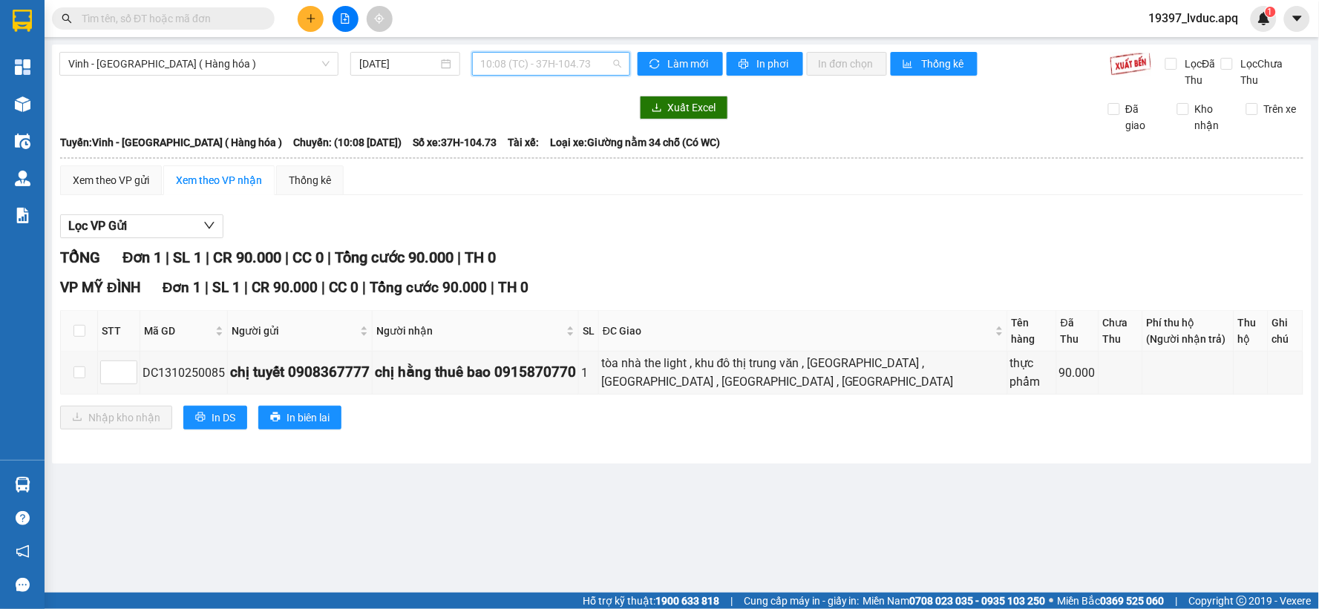
click at [587, 58] on span "10:08 (TC) - 37H-104.73" at bounding box center [551, 64] width 140 height 22
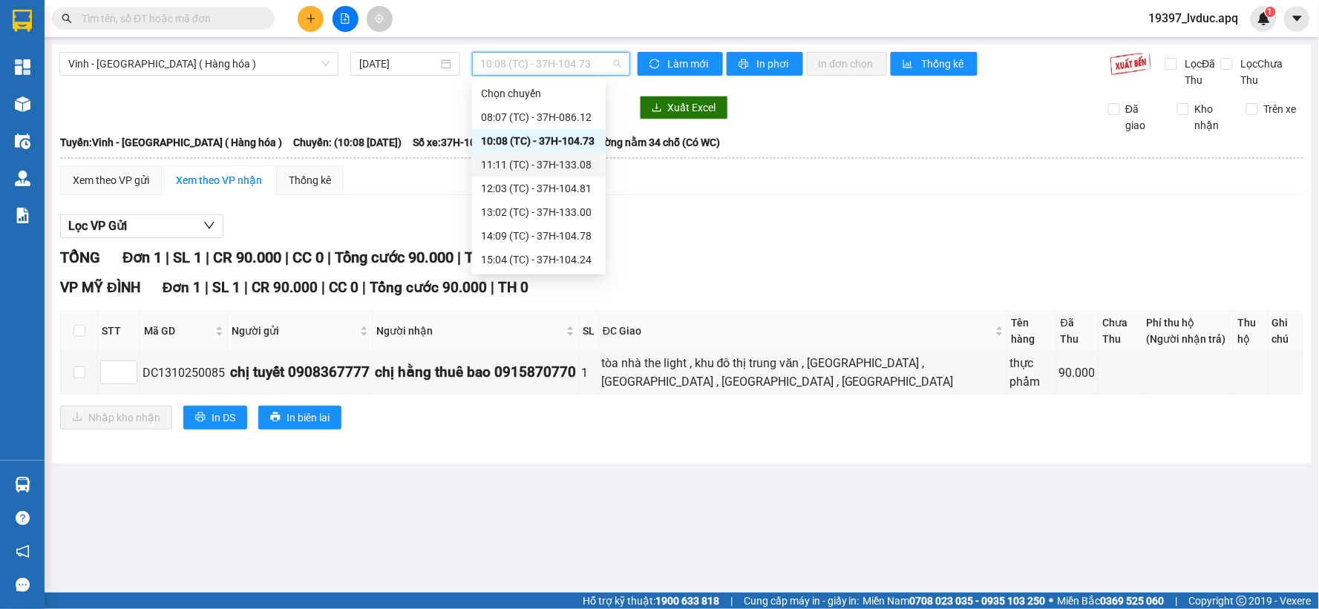
click at [573, 164] on div "11:11 (TC) - 37H-133.08" at bounding box center [539, 165] width 116 height 16
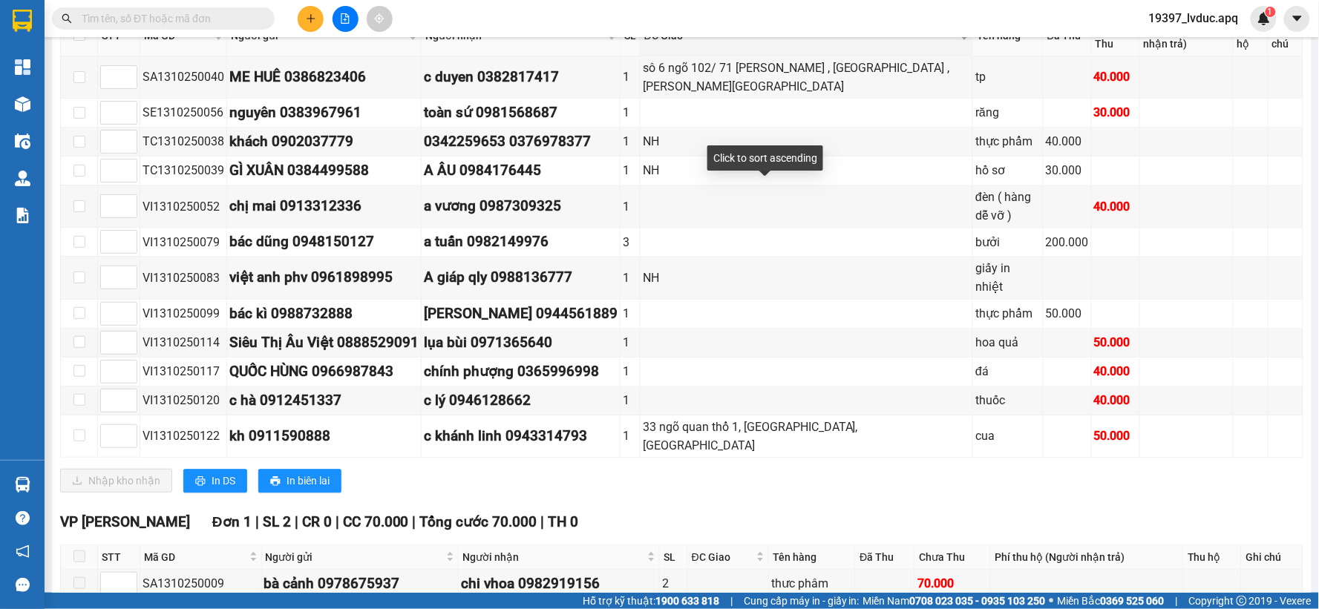
scroll to position [874, 0]
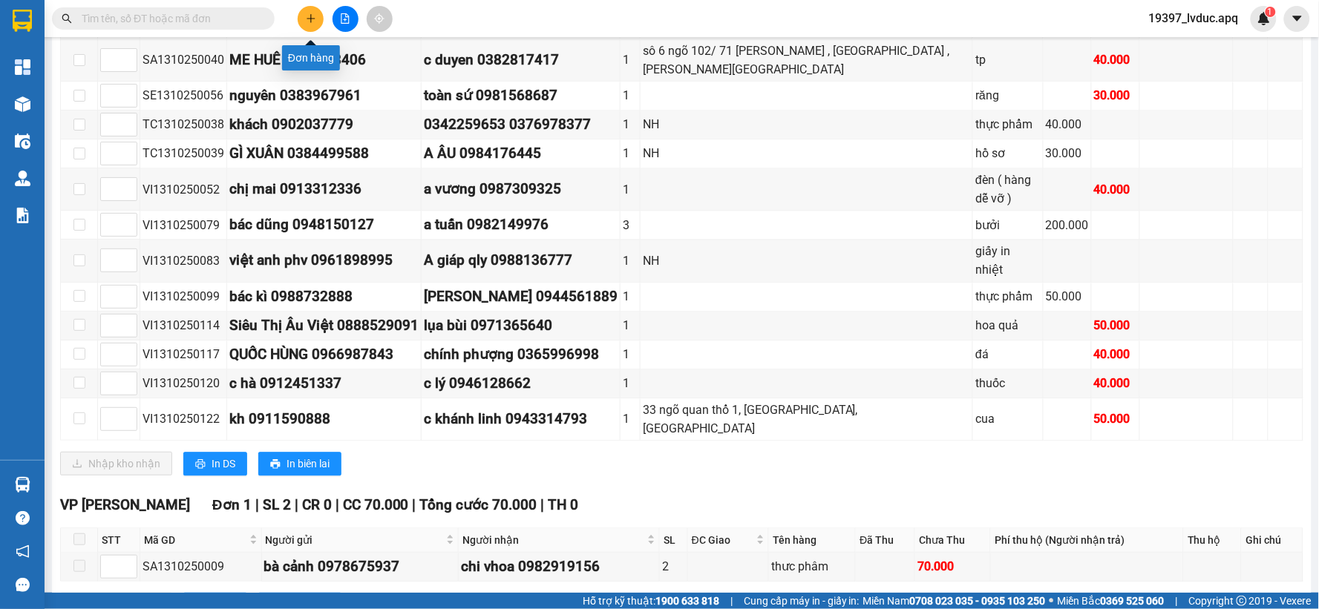
click at [316, 20] on button at bounding box center [311, 19] width 26 height 26
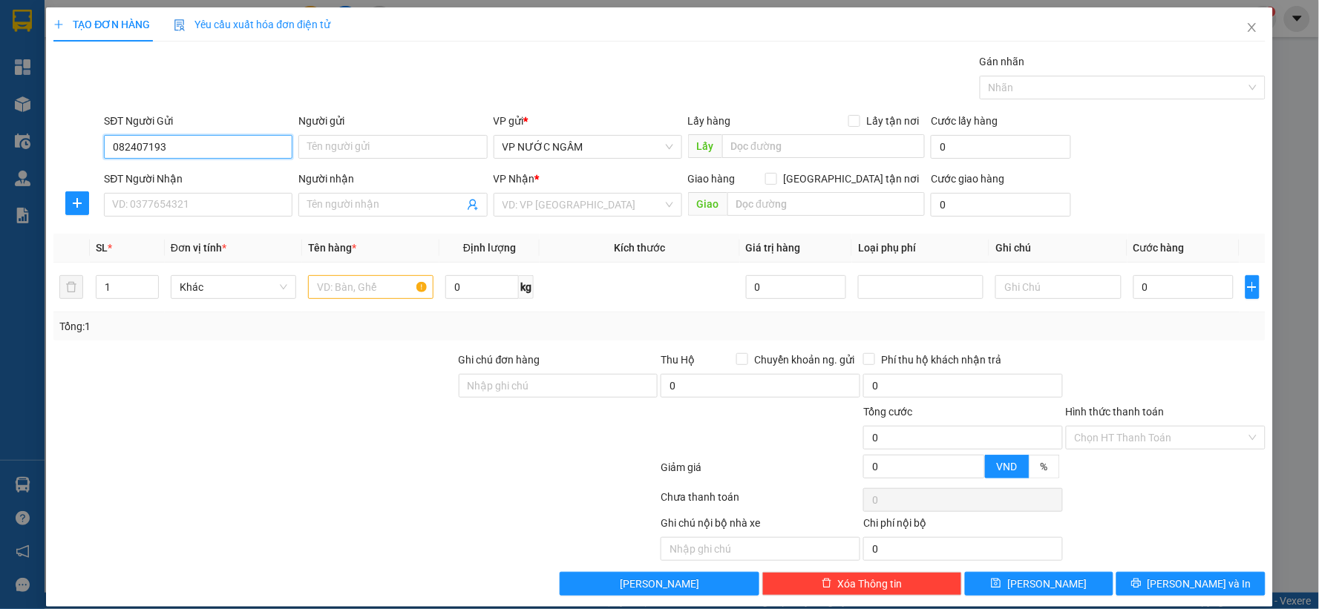
drag, startPoint x: 138, startPoint y: 144, endPoint x: 131, endPoint y: 152, distance: 11.0
click at [131, 152] on input "082407193" at bounding box center [198, 147] width 189 height 24
click at [223, 183] on div "0827777193" at bounding box center [196, 177] width 169 height 16
type input "0827777193"
click at [218, 211] on input "SĐT Người Nhận" at bounding box center [198, 205] width 189 height 24
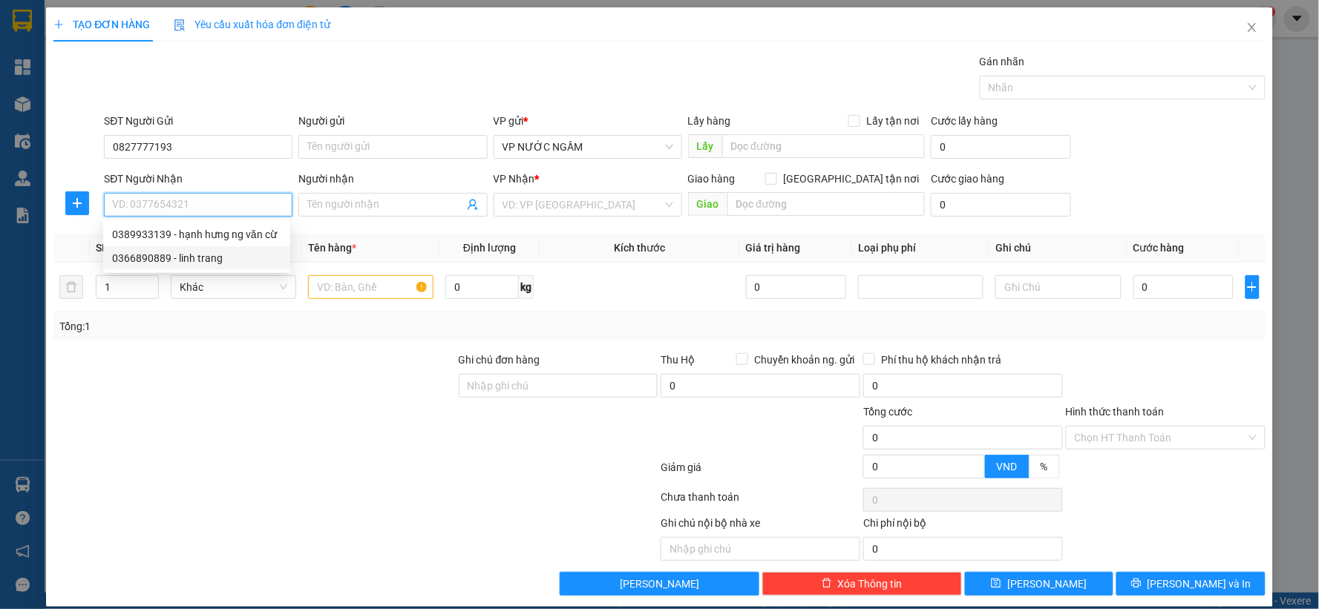
click at [229, 255] on div "0366890889 - linh trang" at bounding box center [196, 258] width 169 height 16
type input "0366890889"
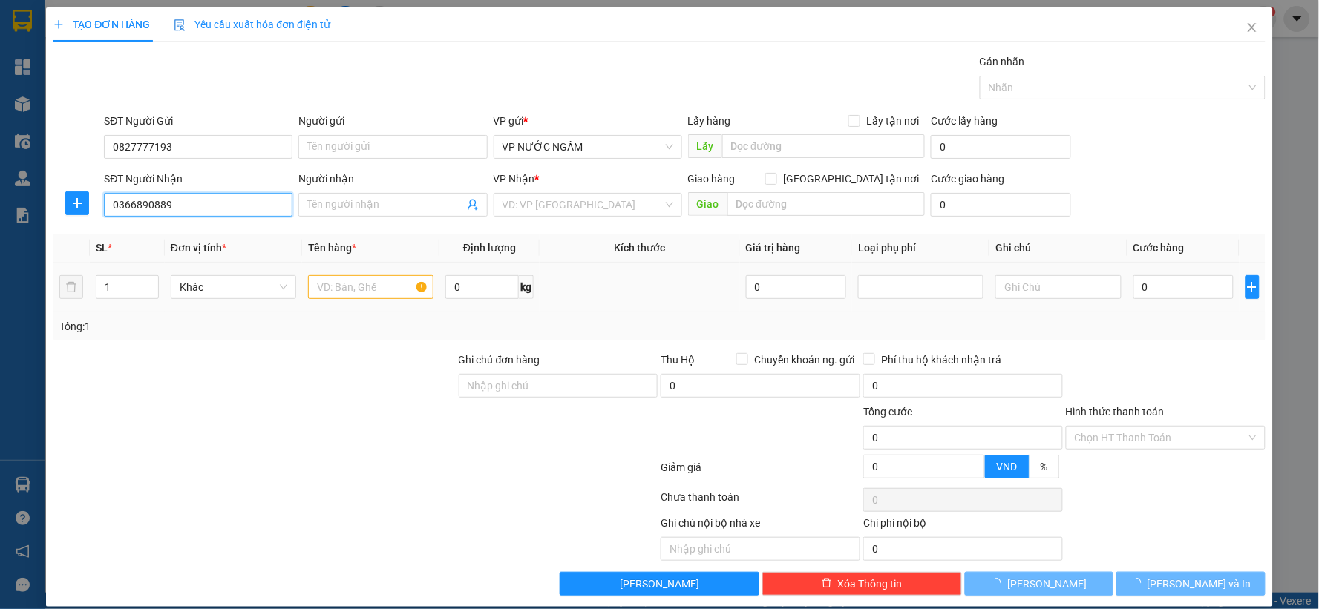
type input "linh trang"
checkbox input "true"
type input "190 [PERSON_NAME]"
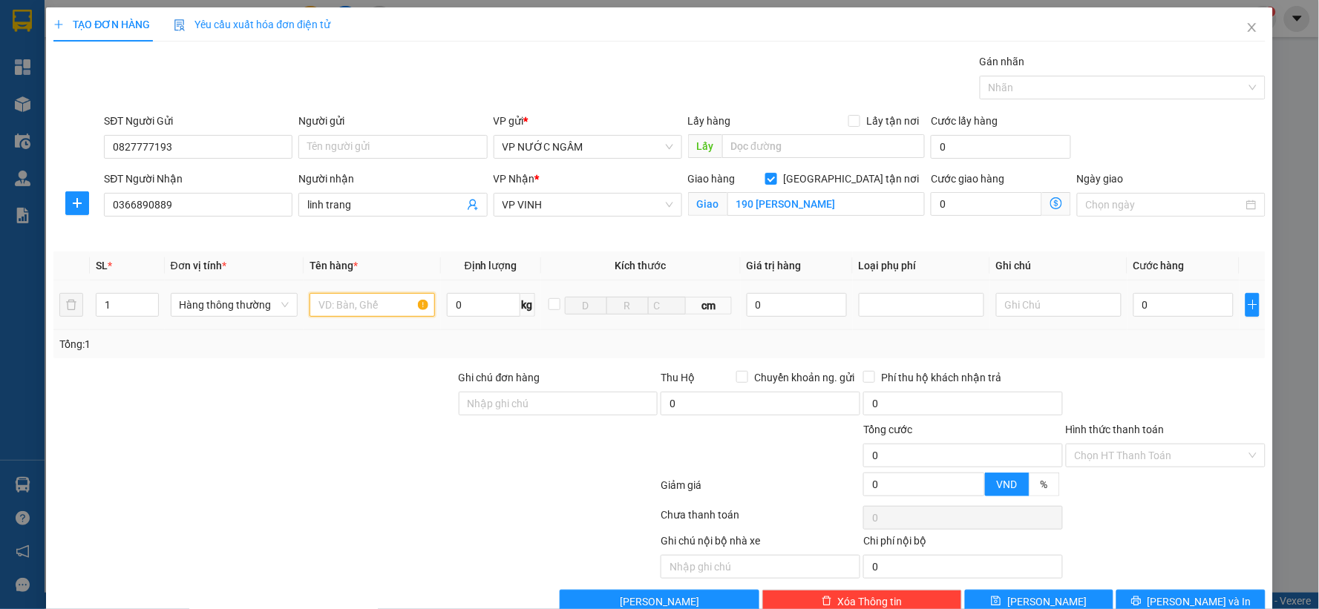
click at [327, 307] on input "text" at bounding box center [372, 305] width 125 height 24
type input "d"
type input "đồ ăn"
click at [1183, 305] on input "0" at bounding box center [1184, 305] width 100 height 24
type input "1"
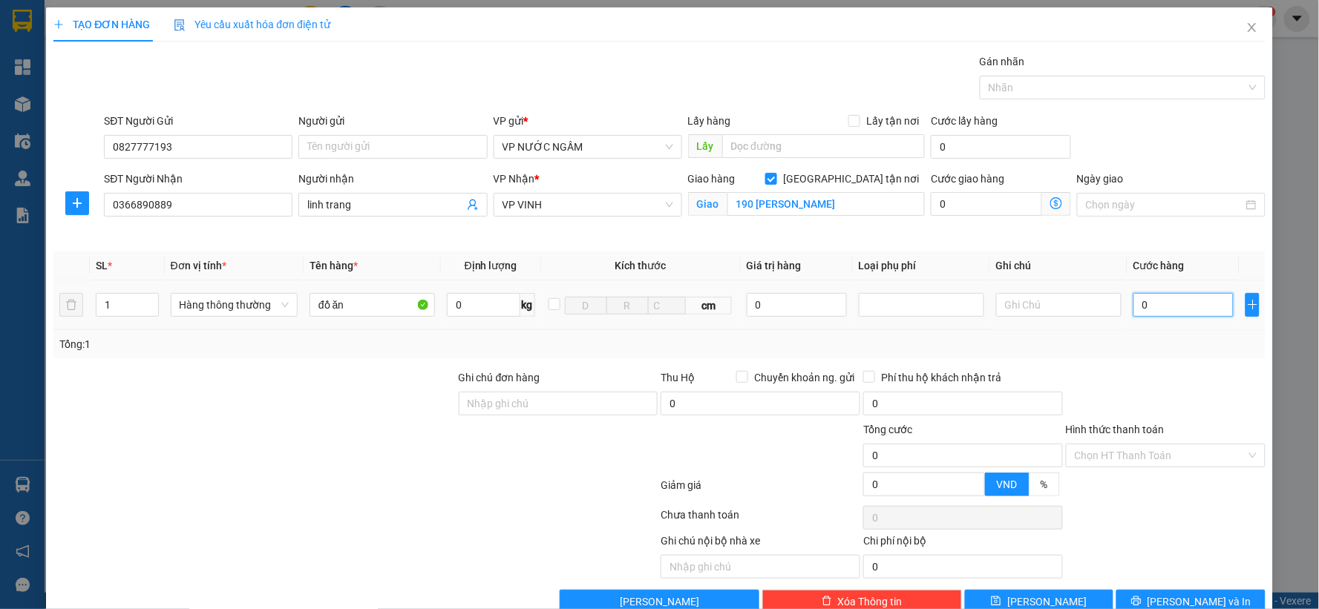
type input "1"
type input "10"
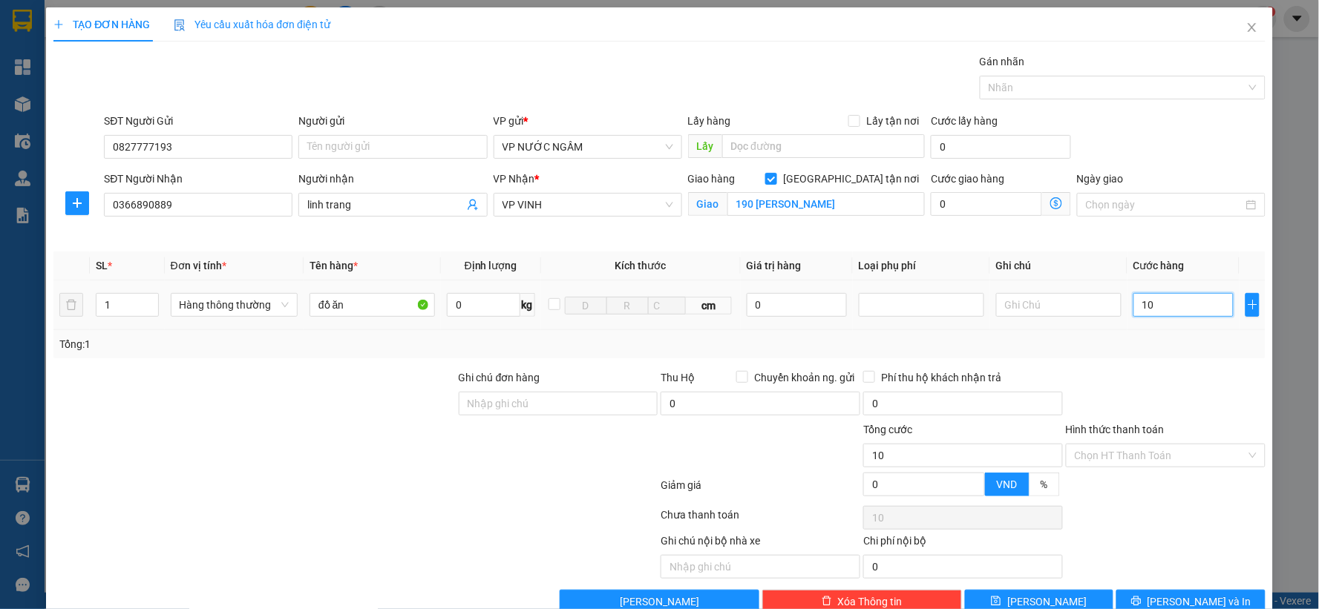
type input "100"
type input "100.000"
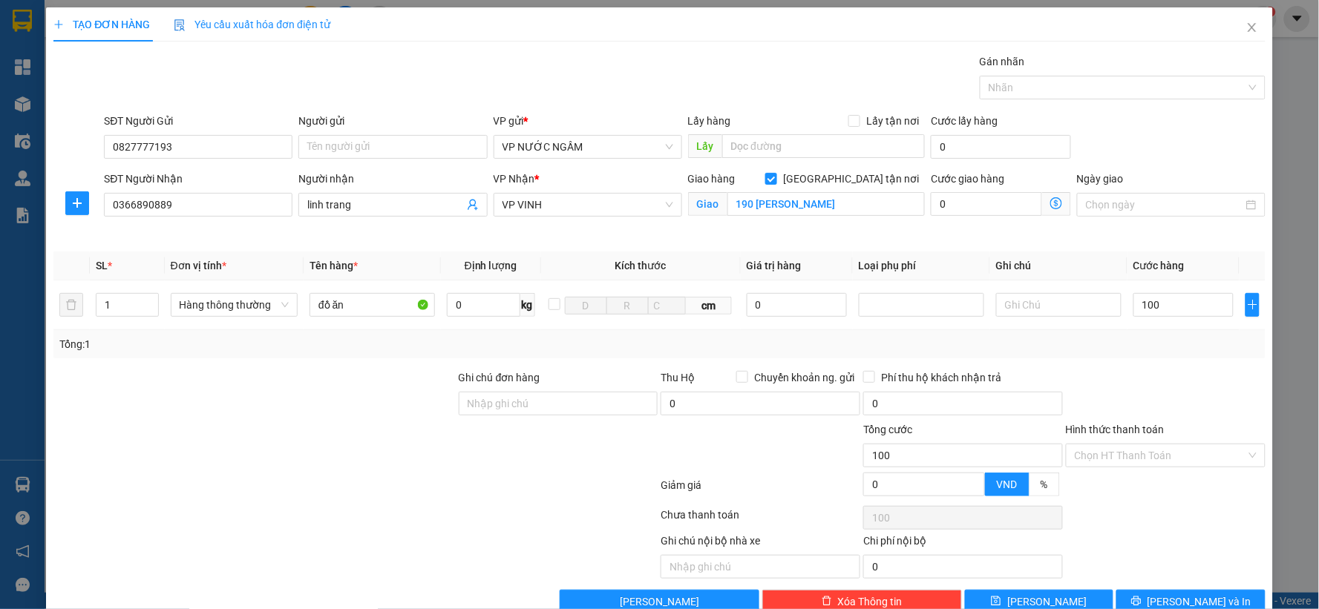
type input "100.000"
drag, startPoint x: 1170, startPoint y: 358, endPoint x: 1169, endPoint y: 379, distance: 20.8
click at [1169, 360] on div "Transit Pickup Surcharge Ids Transit Deliver Surcharge Ids Transit Deliver Surc…" at bounding box center [659, 333] width 1212 height 560
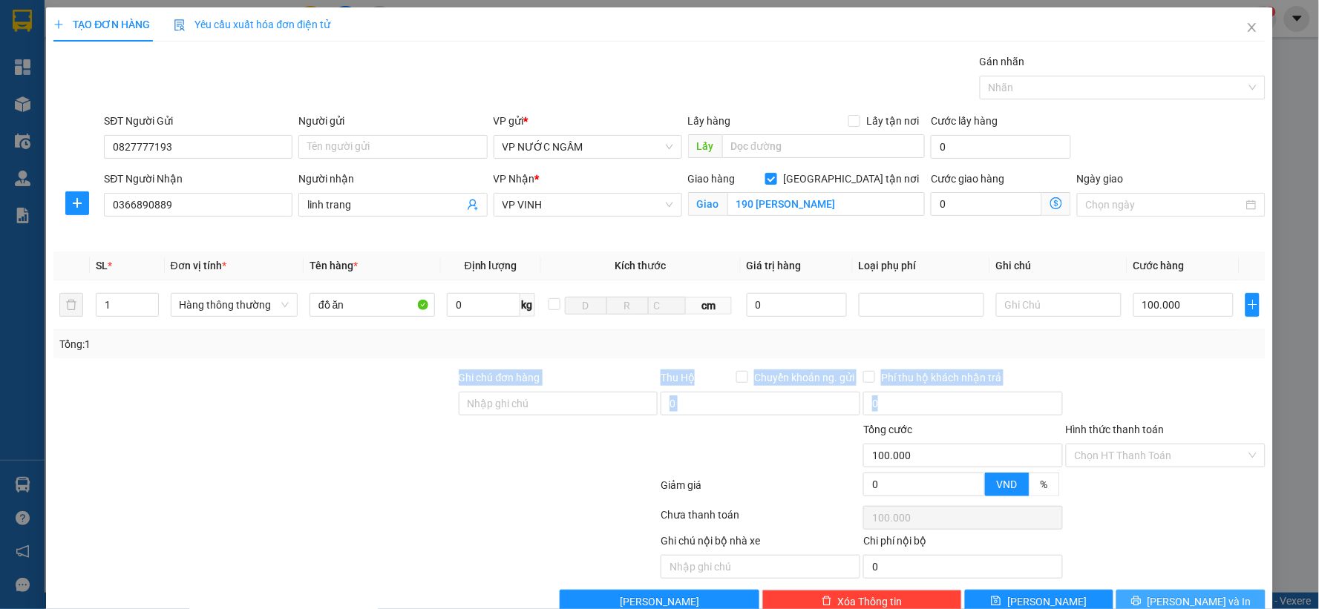
click at [1168, 604] on span "[PERSON_NAME] và In" at bounding box center [1200, 602] width 104 height 16
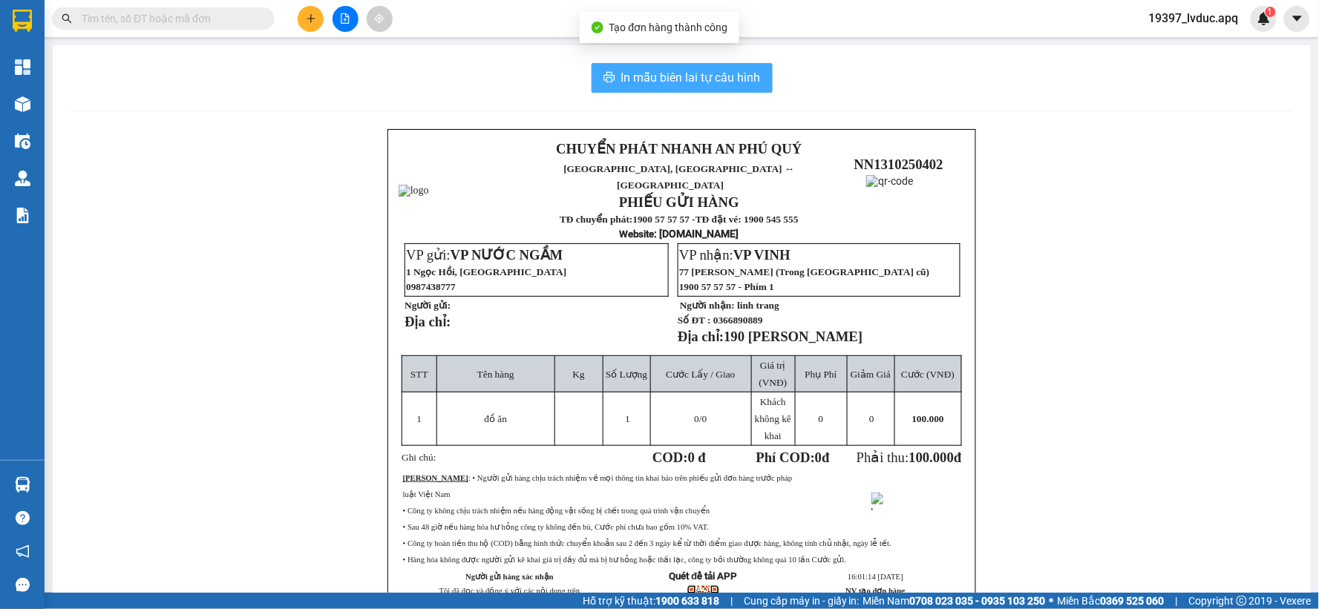
click at [742, 85] on span "In mẫu biên lai tự cấu hình" at bounding box center [691, 77] width 140 height 19
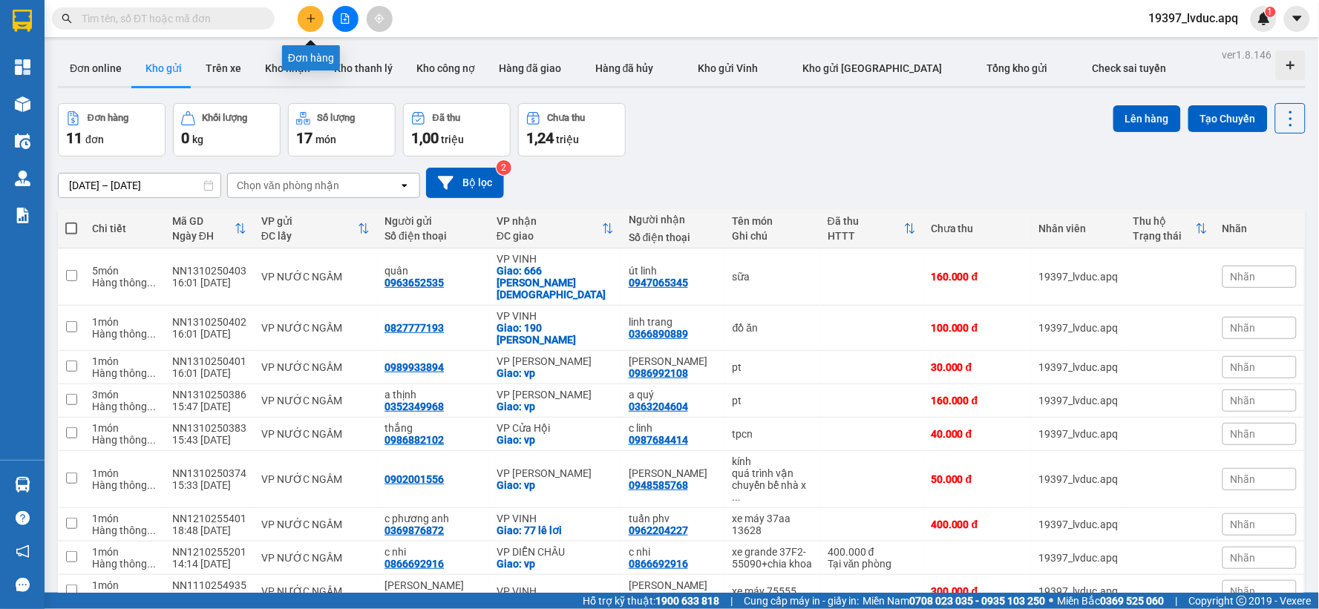
click at [307, 19] on icon "plus" at bounding box center [311, 18] width 10 height 10
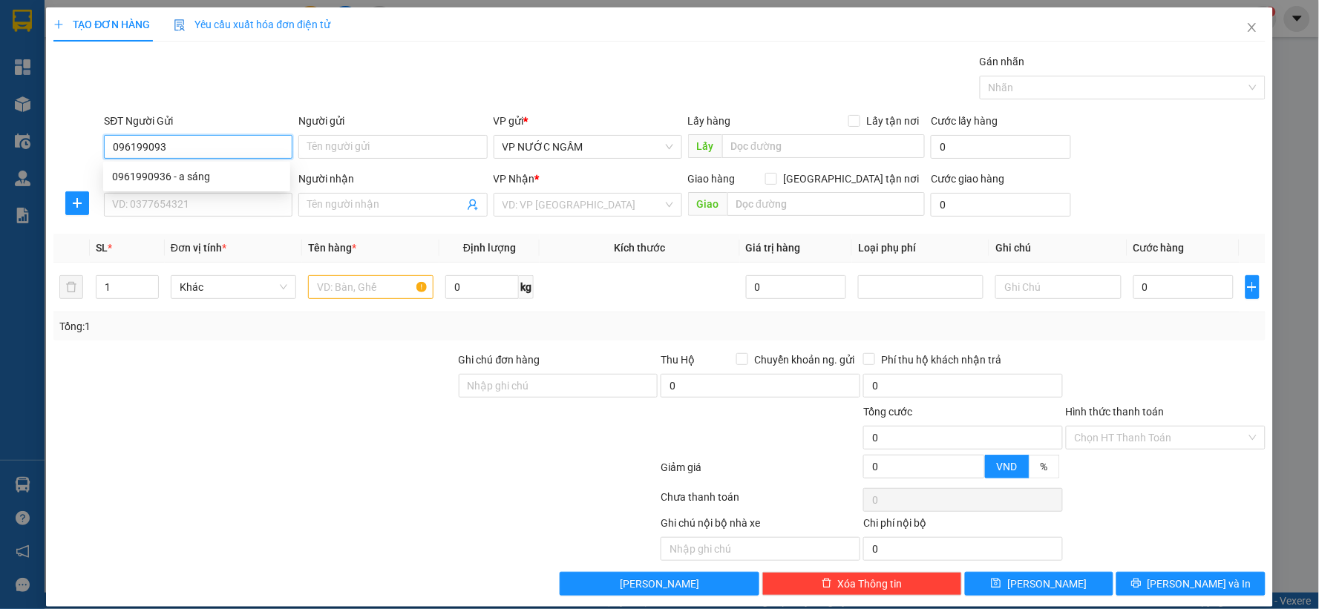
type input "0961990936"
click at [224, 178] on div "0961990936 - a sáng" at bounding box center [196, 177] width 169 height 16
type input "a sáng"
type input "0961990936"
click at [220, 210] on input "SĐT Người Nhận" at bounding box center [198, 205] width 189 height 24
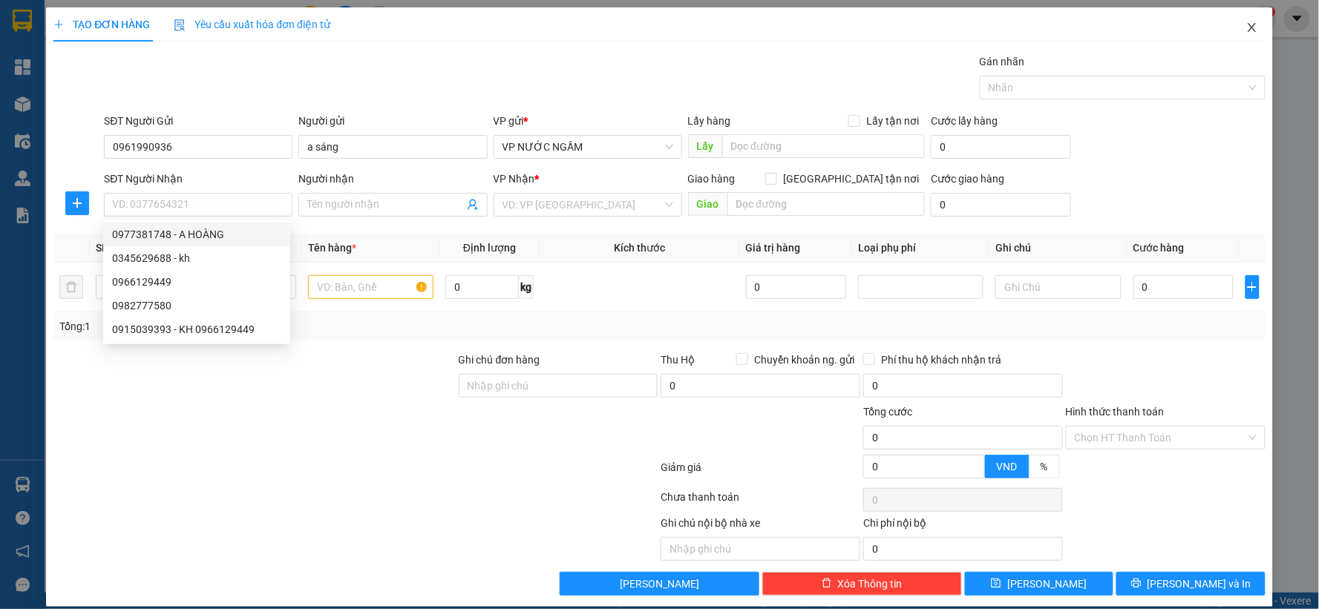
click at [1246, 28] on icon "close" at bounding box center [1252, 28] width 12 height 12
